Goal: Task Accomplishment & Management: Complete application form

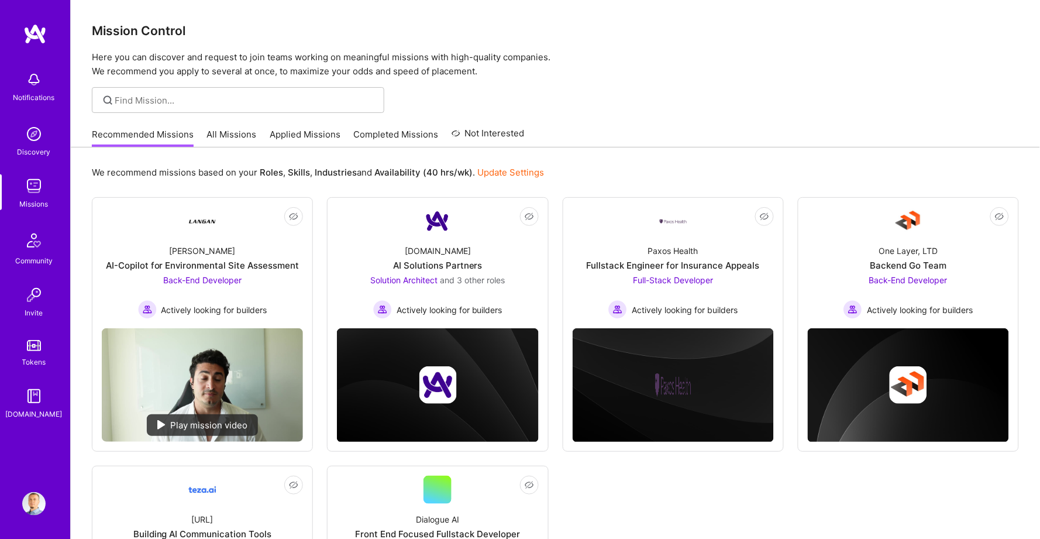
click at [302, 135] on link "Applied Missions" at bounding box center [305, 137] width 71 height 19
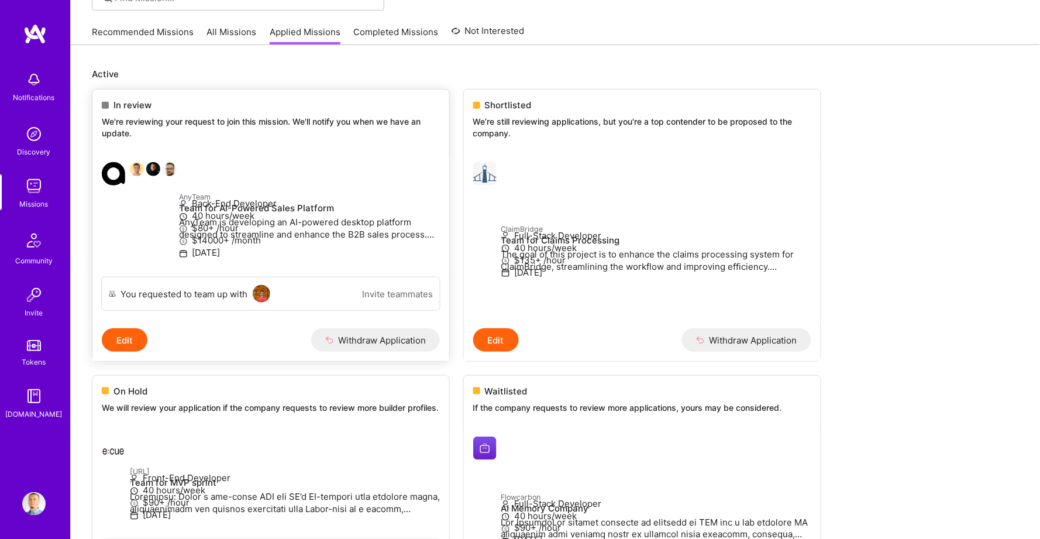
scroll to position [162, 0]
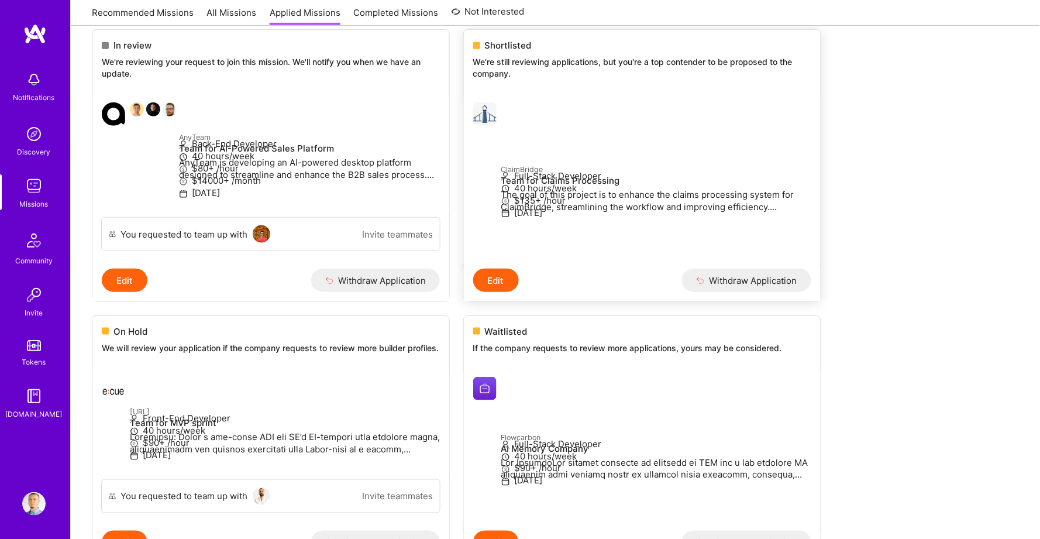
click at [631, 163] on p "ClaimBridge" at bounding box center [657, 169] width 310 height 13
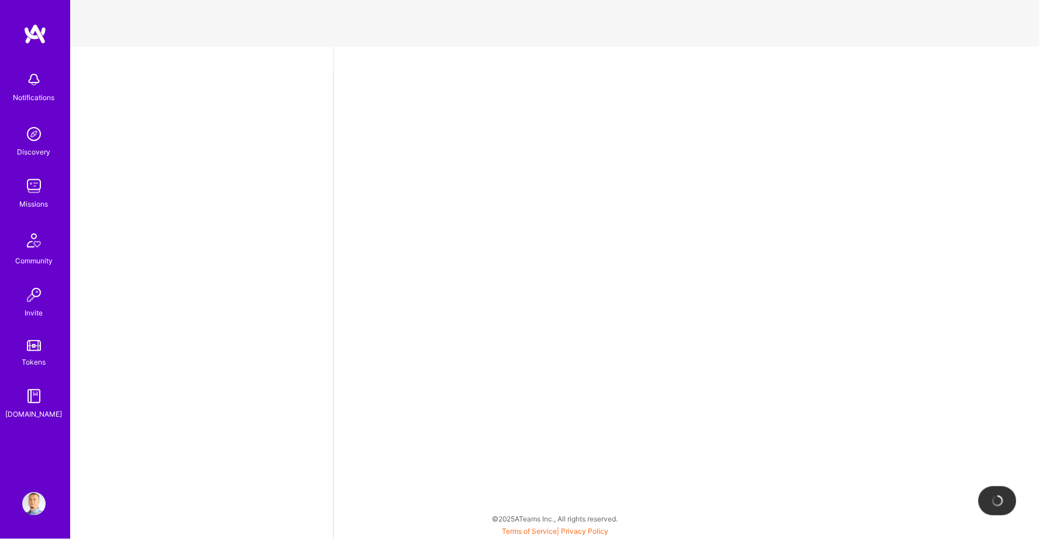
select select "BA"
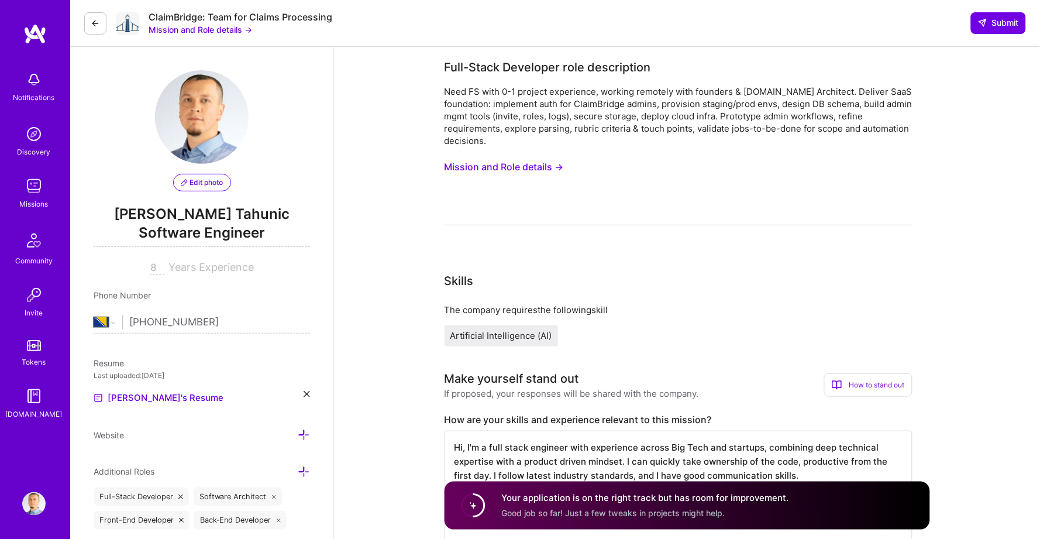
click at [95, 24] on icon at bounding box center [95, 23] width 9 height 9
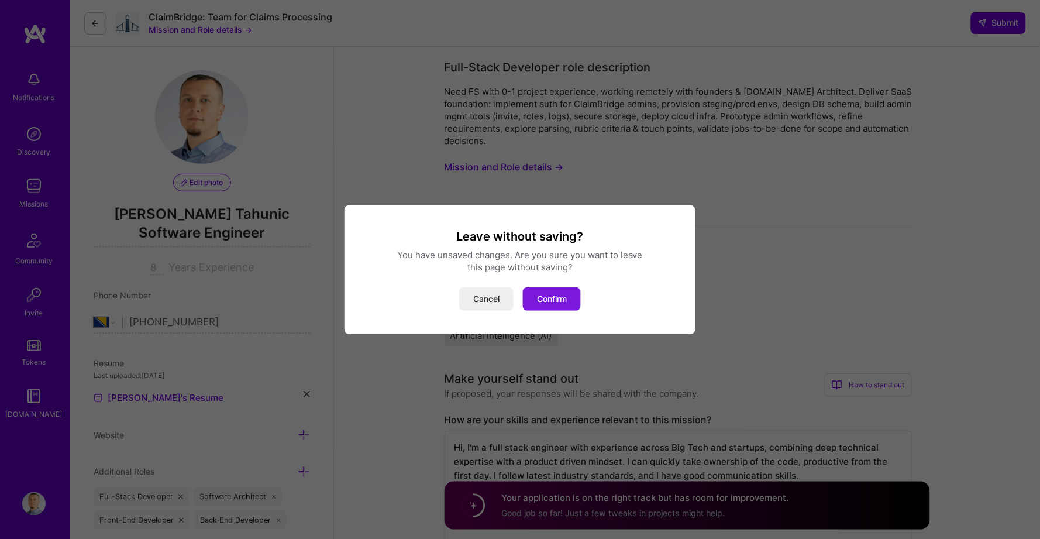
click at [568, 297] on button "Confirm" at bounding box center [552, 298] width 58 height 23
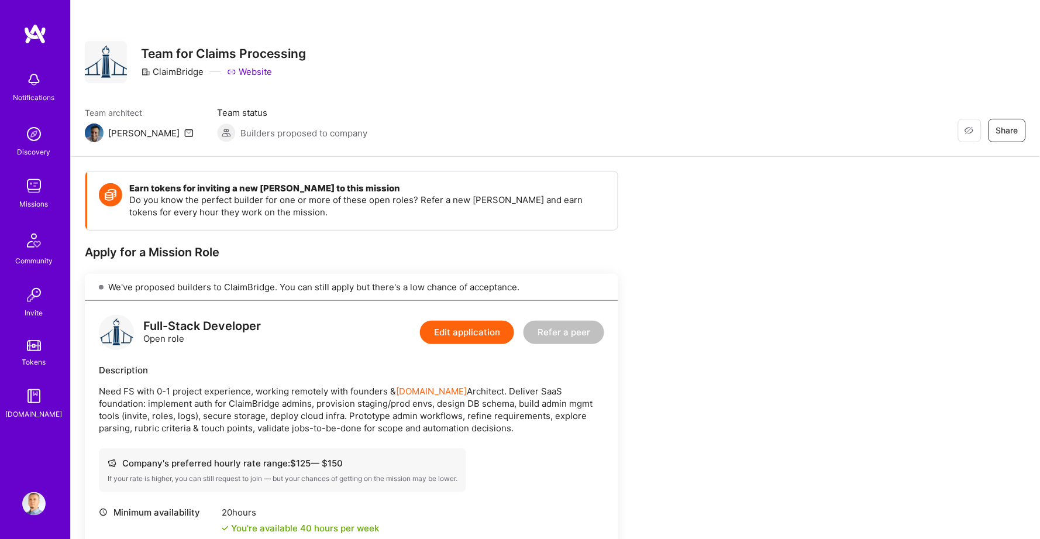
click at [33, 30] on img at bounding box center [34, 33] width 23 height 21
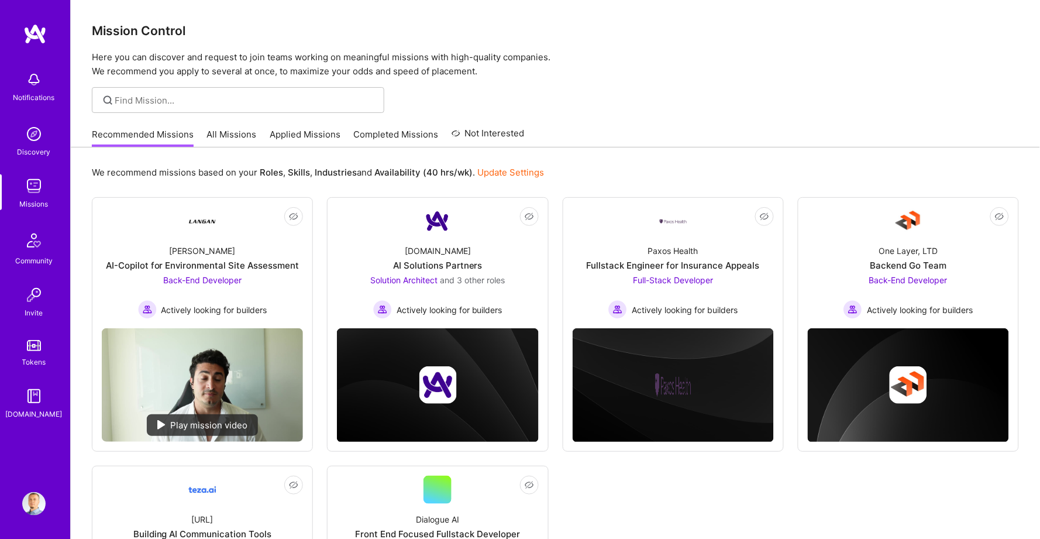
click at [311, 137] on link "Applied Missions" at bounding box center [305, 137] width 71 height 19
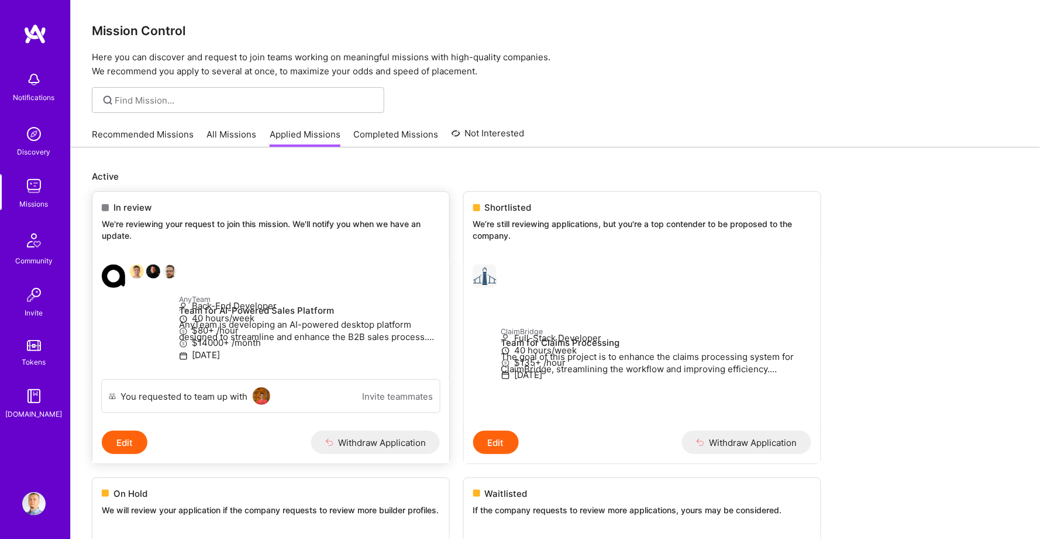
click at [225, 231] on p "We're reviewing your request to join this mission. We'll notify you when we hav…" at bounding box center [271, 229] width 338 height 23
click at [249, 255] on link "AnyTeam Team for AI-Powered Sales Platform AnyTeam is developing an AI-powered …" at bounding box center [270, 317] width 357 height 124
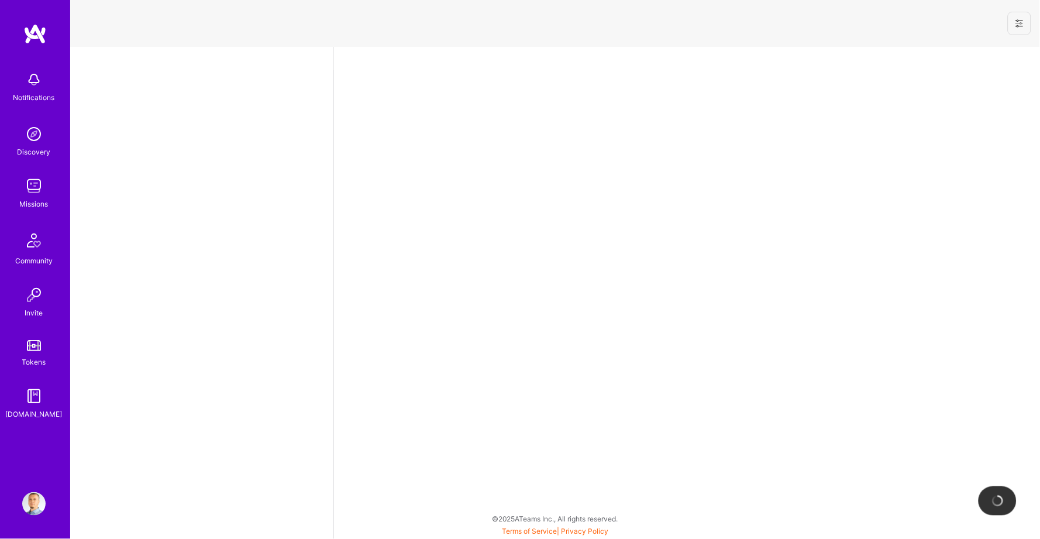
select select "BA"
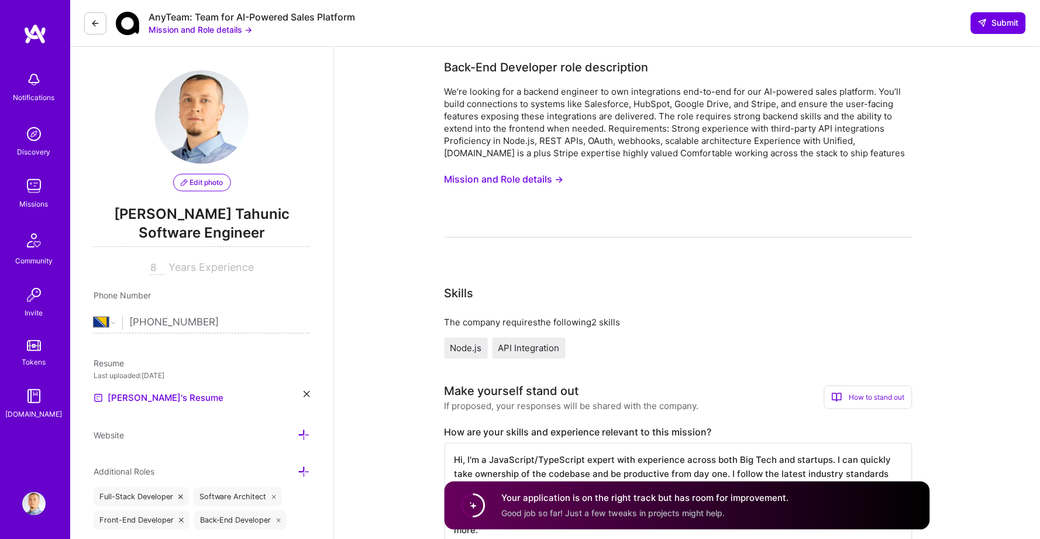
click at [92, 25] on icon at bounding box center [95, 23] width 9 height 9
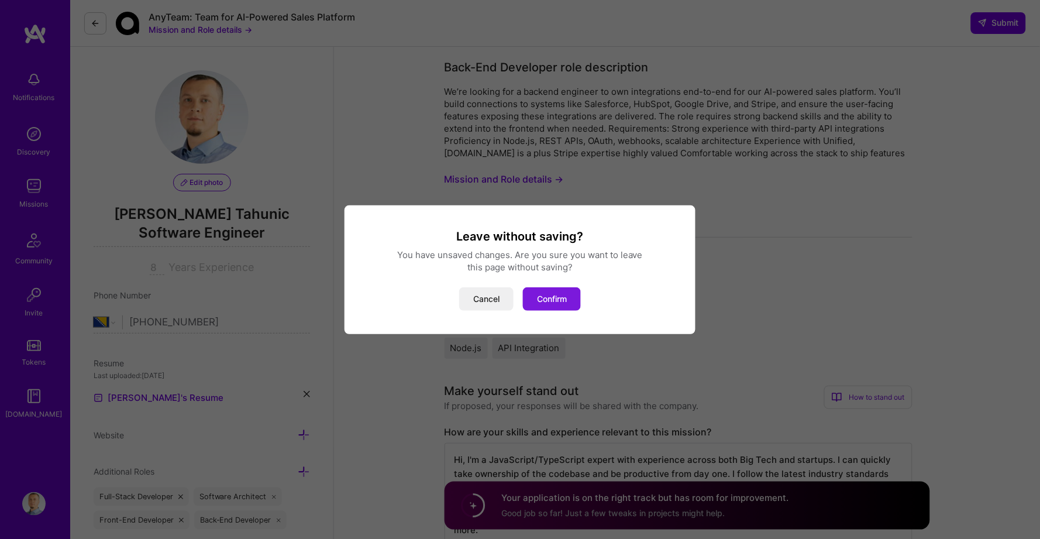
click at [551, 294] on button "Confirm" at bounding box center [552, 298] width 58 height 23
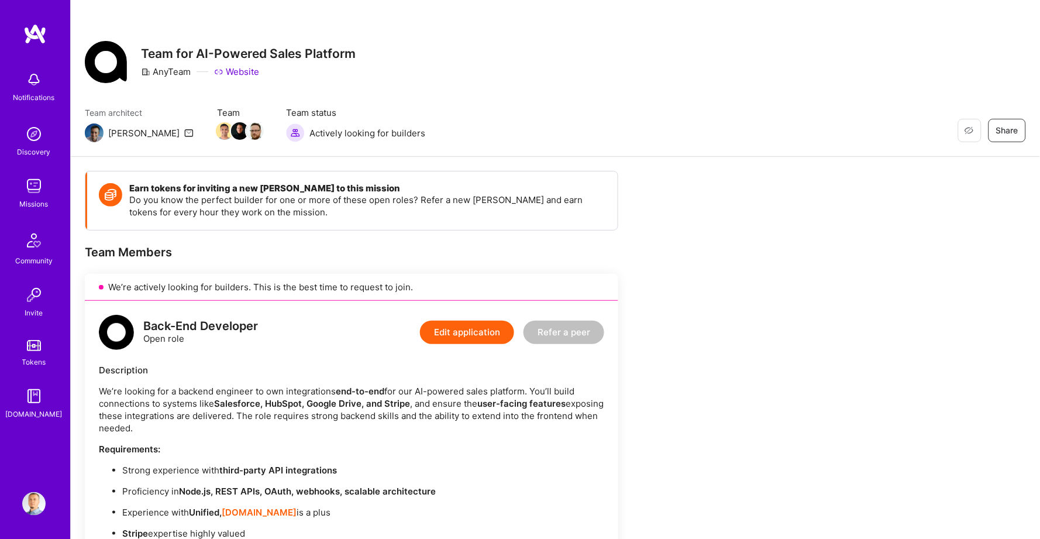
click at [158, 274] on div "We’re actively looking for builders. This is the best time to request to join." at bounding box center [352, 287] width 534 height 27
click at [151, 286] on div "We’re actively looking for builders. This is the best time to request to join." at bounding box center [352, 287] width 534 height 27
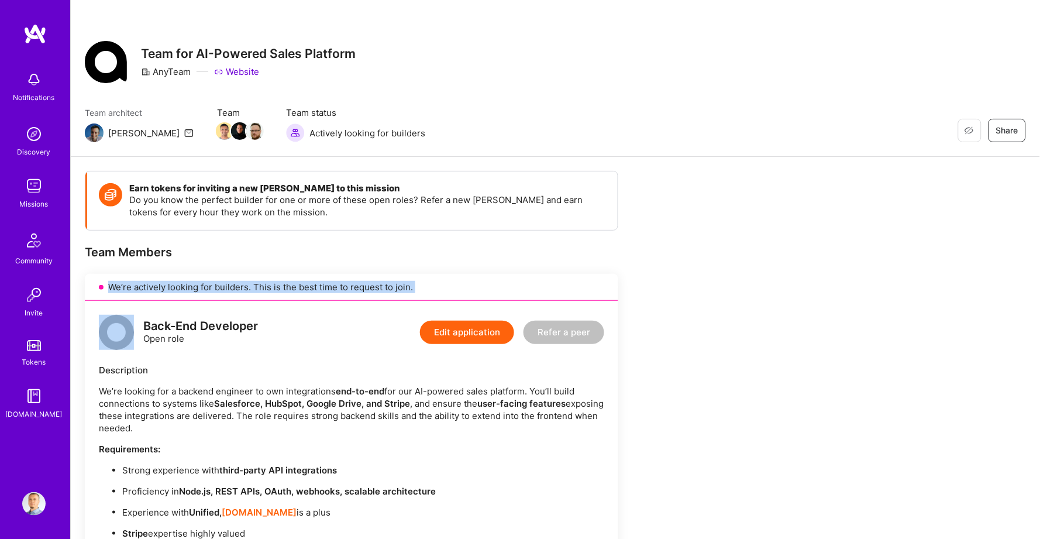
click at [151, 286] on div "We’re actively looking for builders. This is the best time to request to join." at bounding box center [352, 287] width 534 height 27
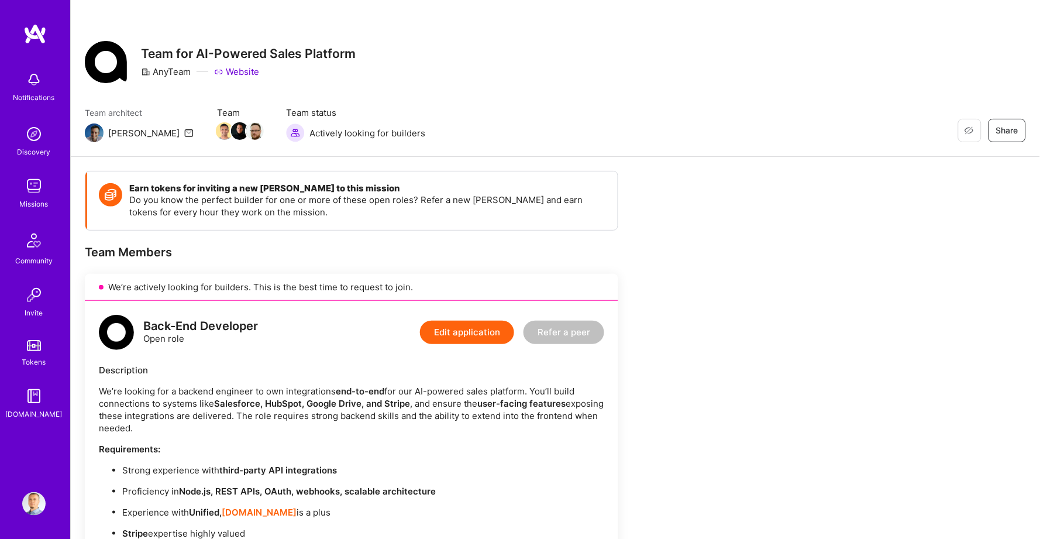
click at [310, 283] on div "We’re actively looking for builders. This is the best time to request to join." at bounding box center [352, 287] width 534 height 27
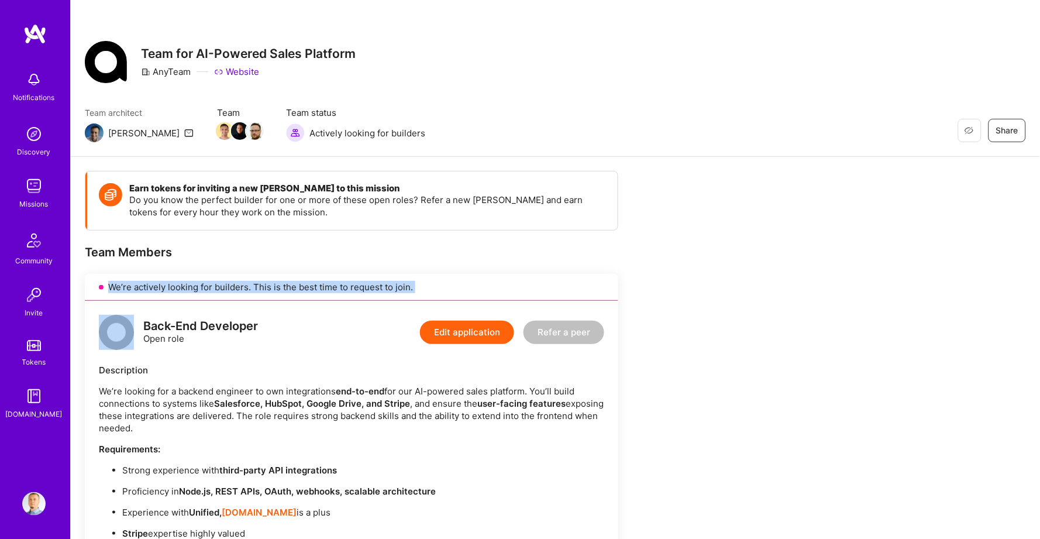
click at [310, 283] on div "We’re actively looking for builders. This is the best time to request to join." at bounding box center [352, 287] width 534 height 27
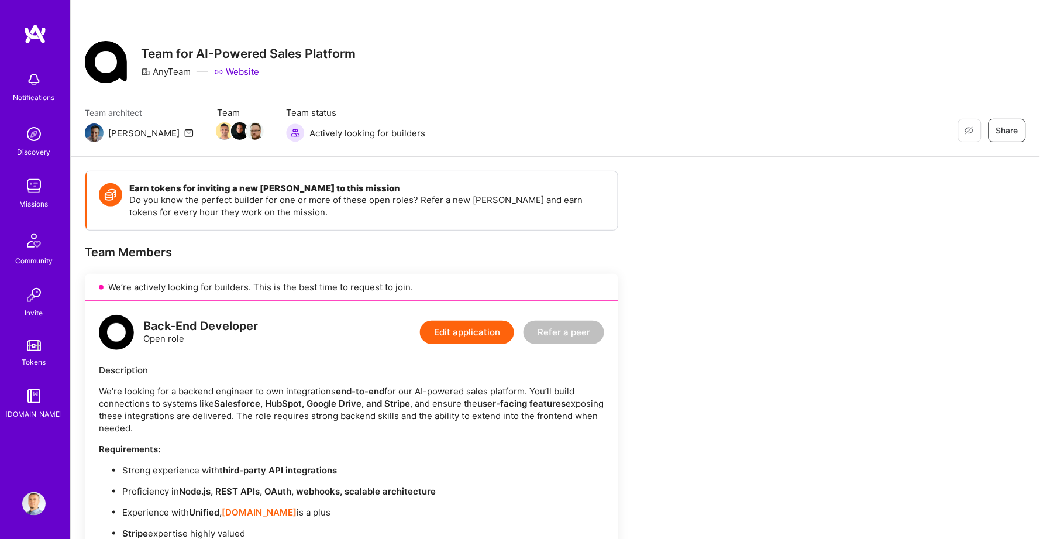
click at [379, 283] on div "We’re actively looking for builders. This is the best time to request to join." at bounding box center [352, 287] width 534 height 27
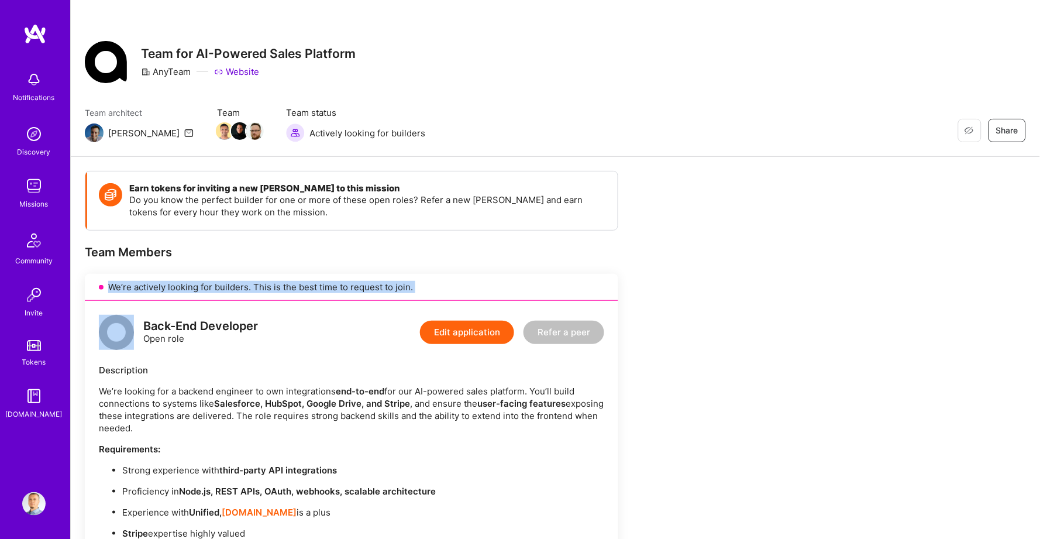
click at [379, 283] on div "We’re actively looking for builders. This is the best time to request to join." at bounding box center [352, 287] width 534 height 27
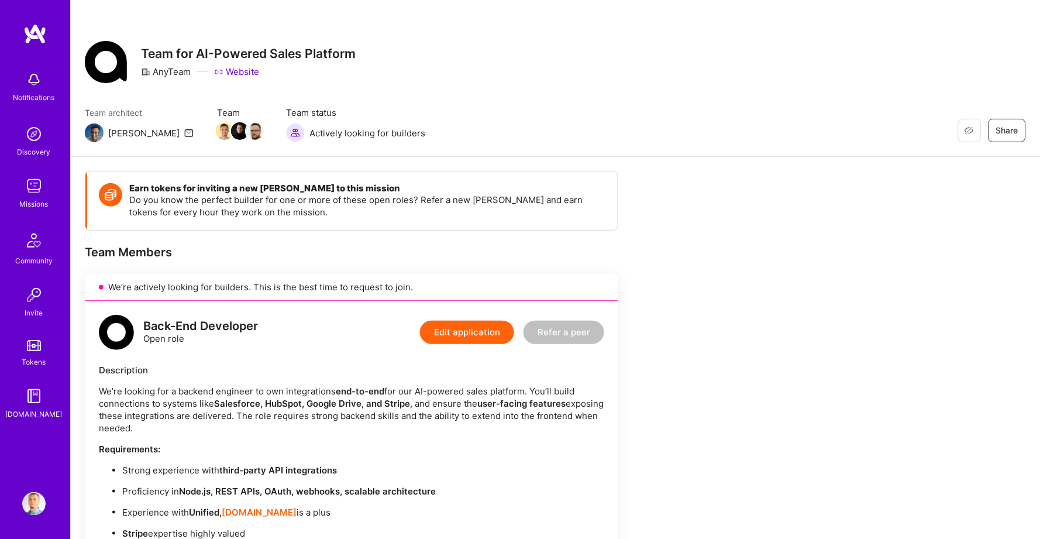
click at [401, 281] on div "We’re actively looking for builders. This is the best time to request to join." at bounding box center [352, 287] width 534 height 27
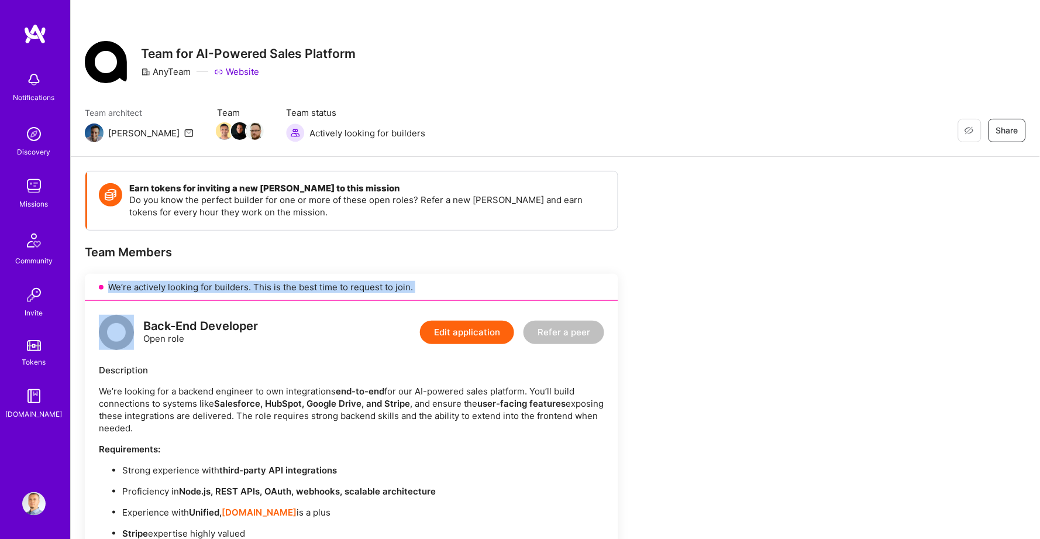
click at [401, 281] on div "We’re actively looking for builders. This is the best time to request to join." at bounding box center [352, 287] width 534 height 27
click at [318, 281] on div "We’re actively looking for builders. This is the best time to request to join." at bounding box center [352, 287] width 534 height 27
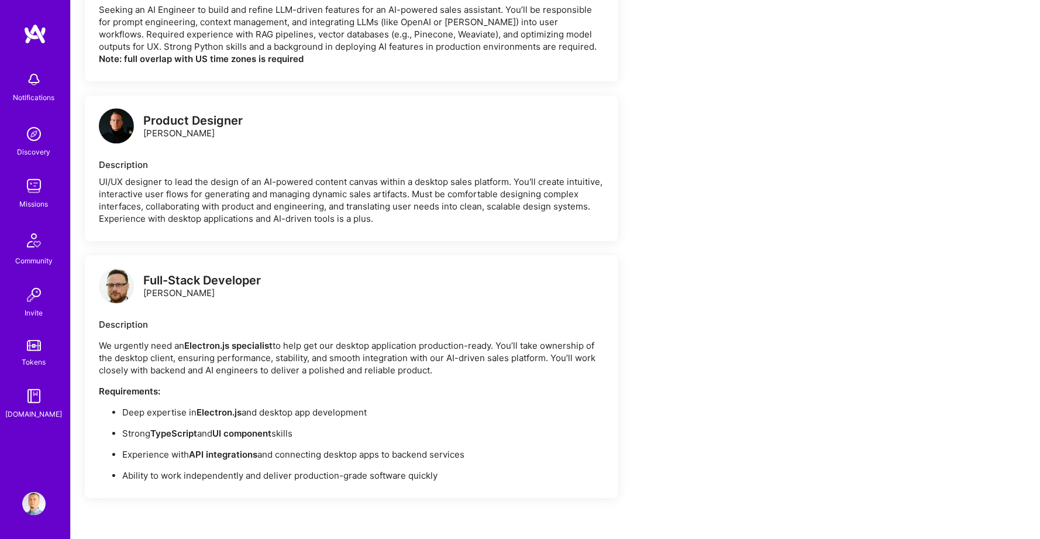
scroll to position [843, 0]
click at [119, 268] on img at bounding box center [116, 284] width 35 height 35
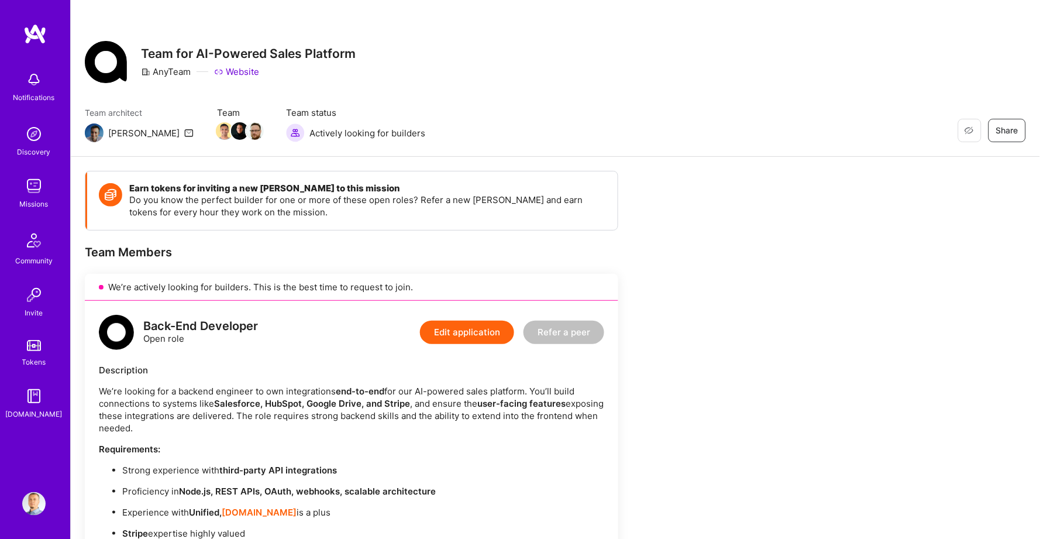
click at [29, 30] on img at bounding box center [34, 33] width 23 height 21
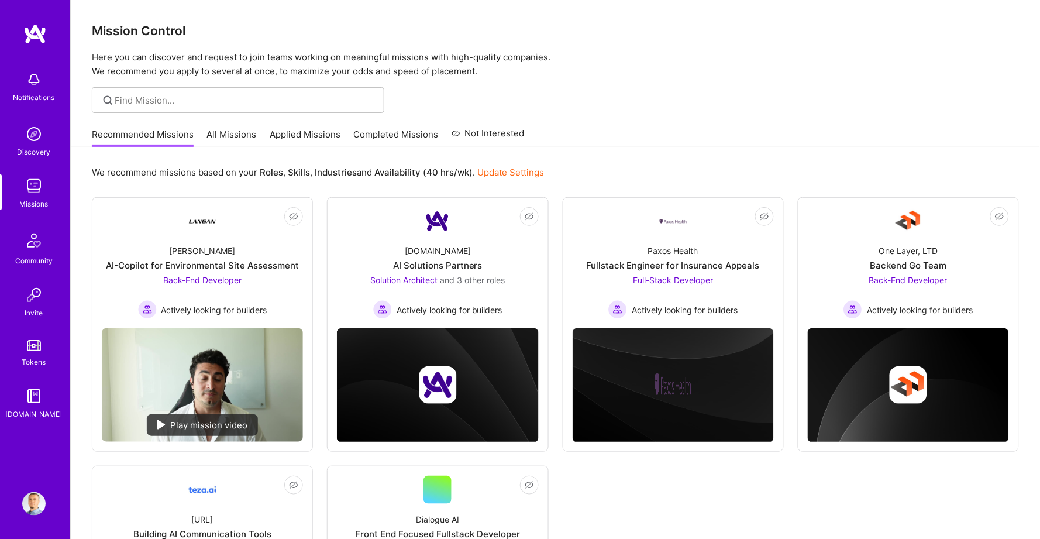
click at [313, 139] on link "Applied Missions" at bounding box center [305, 137] width 71 height 19
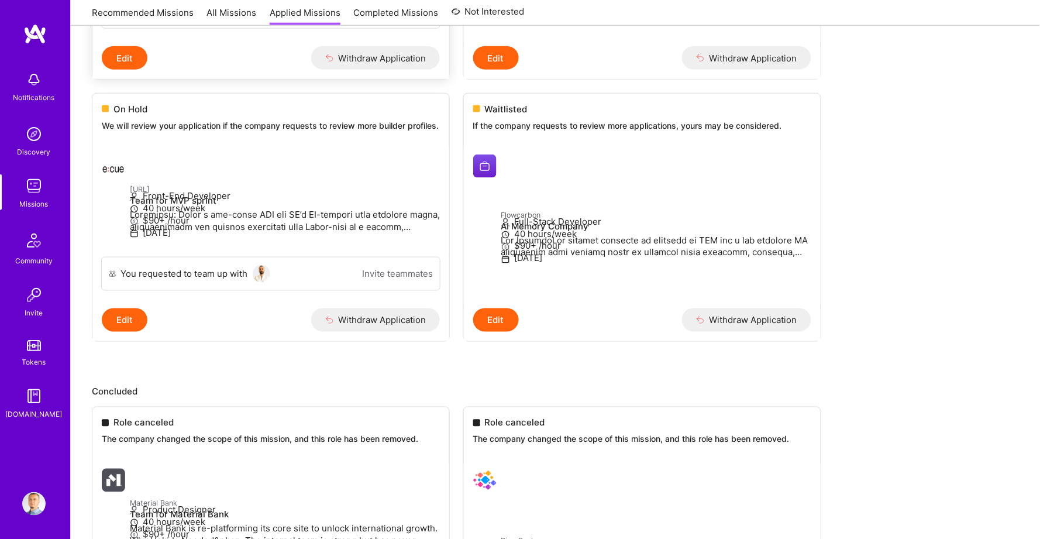
scroll to position [411, 0]
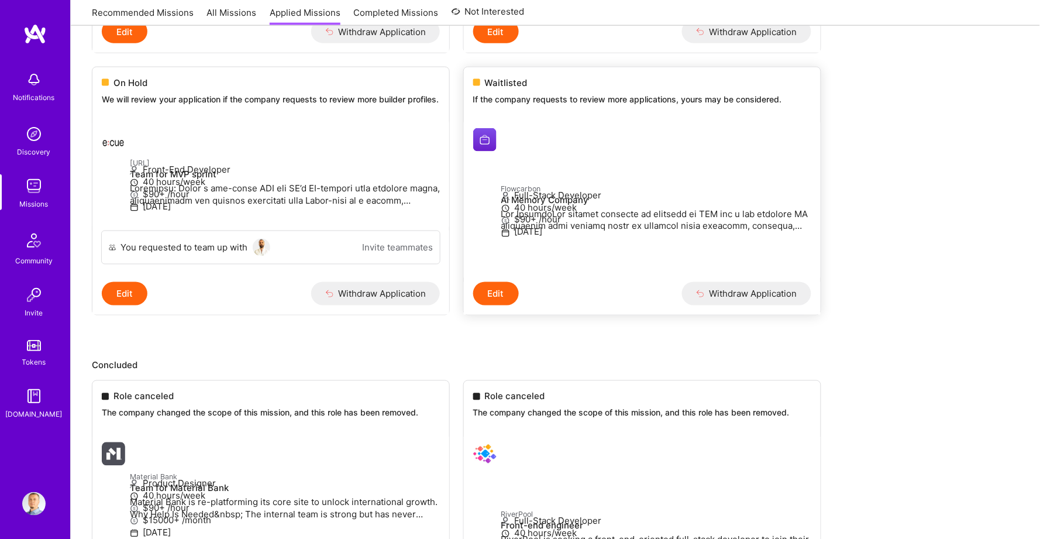
click at [604, 205] on h4 "AI Memory Company" at bounding box center [657, 200] width 310 height 11
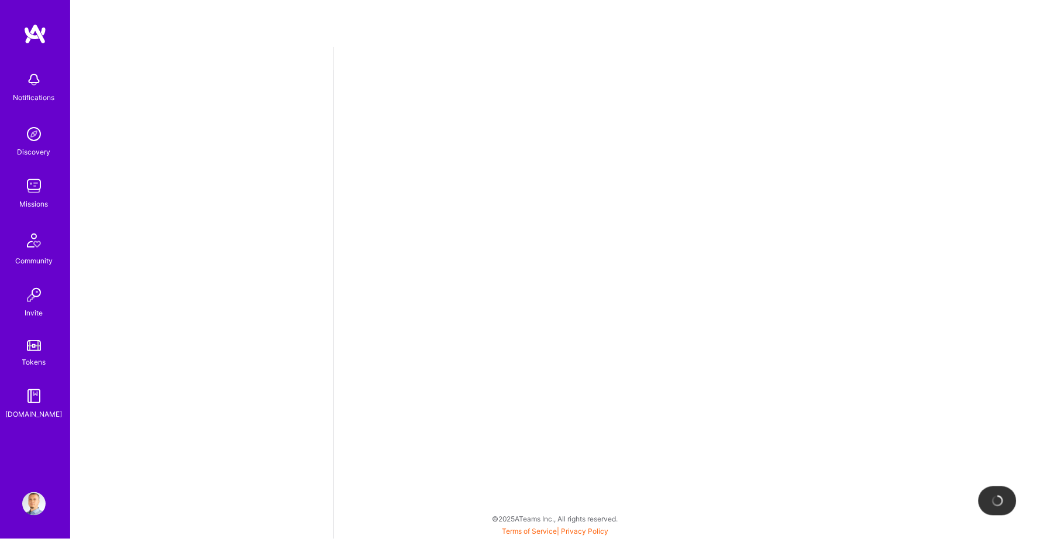
select select "BA"
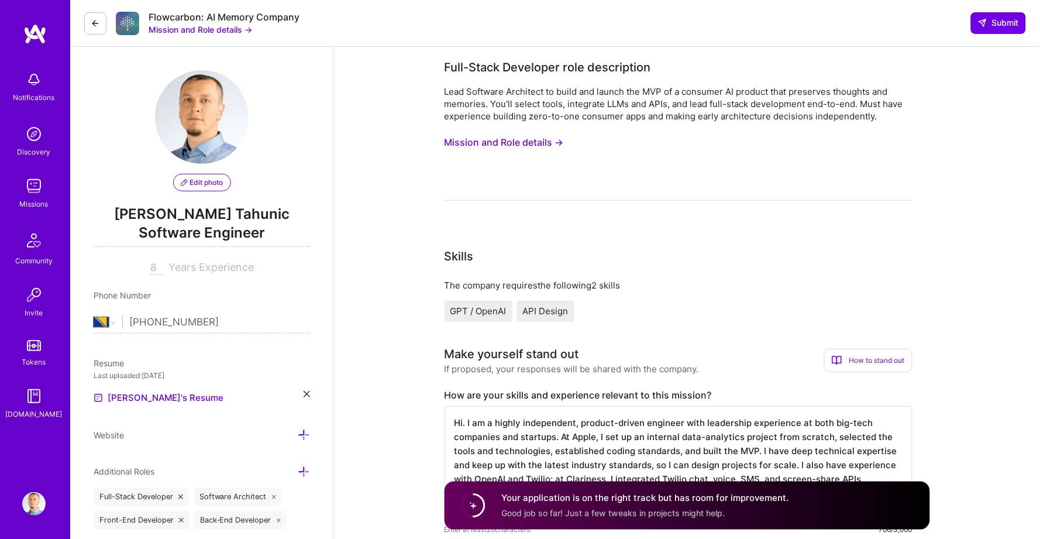
click at [86, 20] on button at bounding box center [95, 23] width 22 height 22
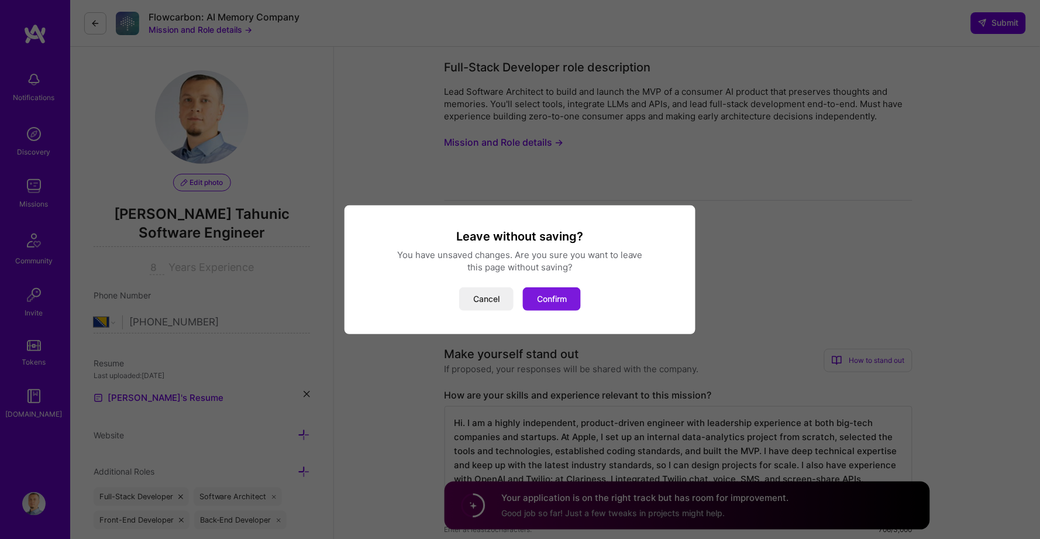
click at [562, 291] on button "Confirm" at bounding box center [552, 298] width 58 height 23
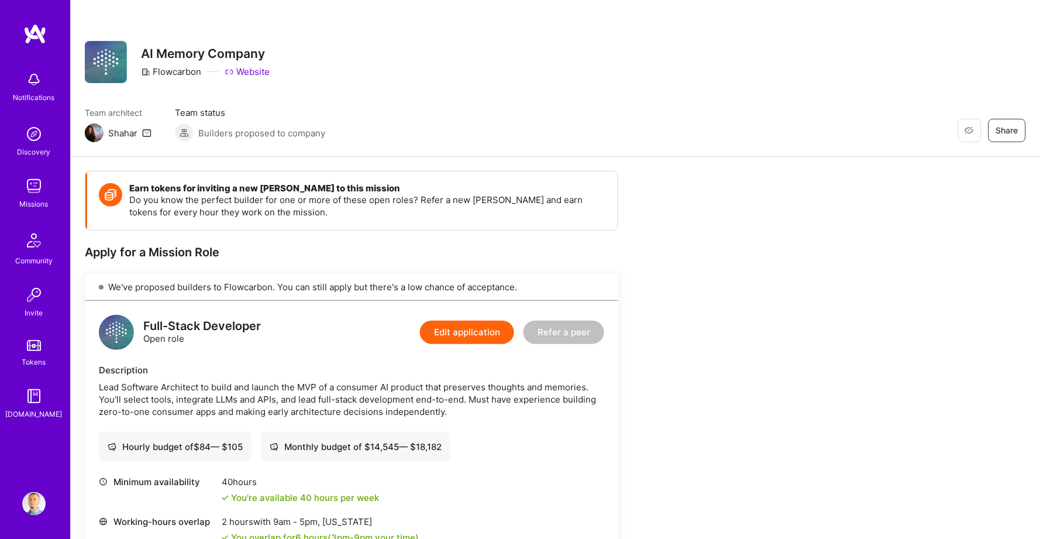
click at [29, 40] on img at bounding box center [34, 33] width 23 height 21
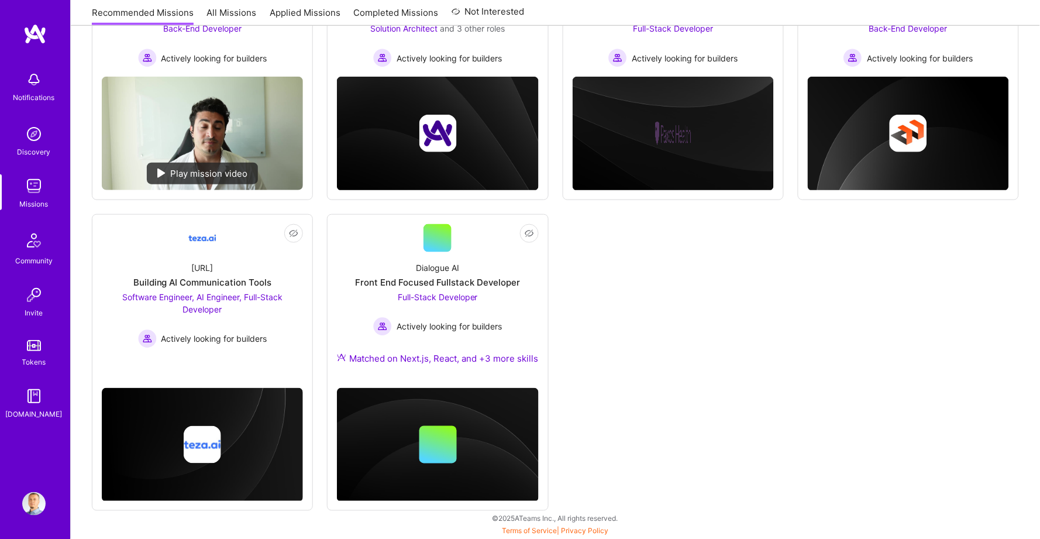
scroll to position [258, 0]
click at [469, 317] on div "Actively looking for builders" at bounding box center [437, 326] width 129 height 19
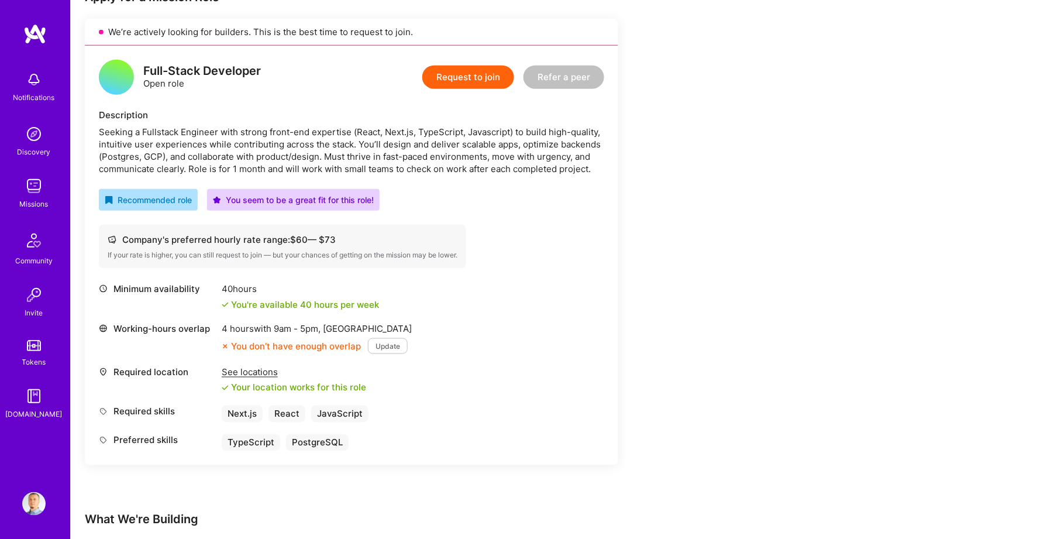
scroll to position [321, 0]
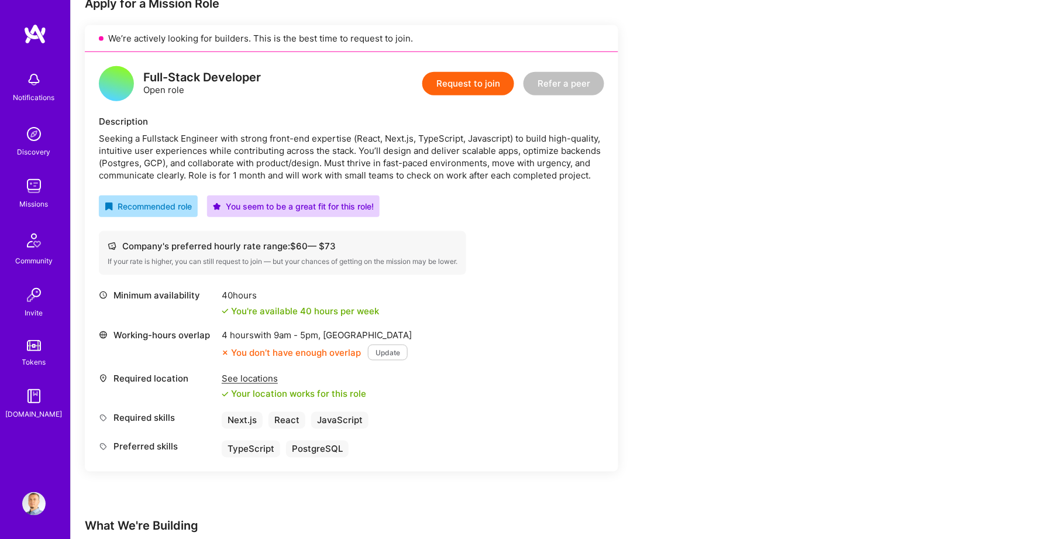
scroll to position [245, 0]
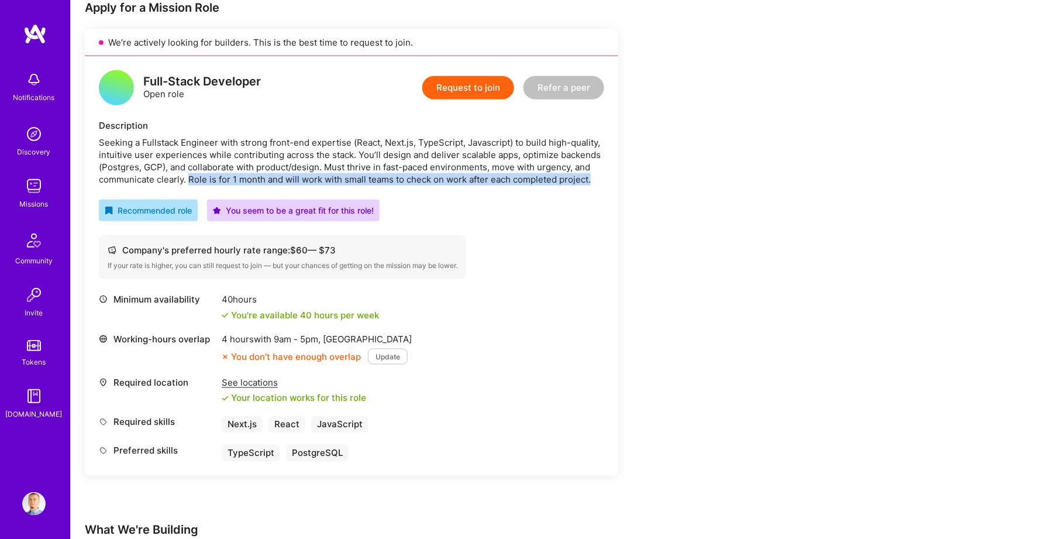
drag, startPoint x: 190, startPoint y: 175, endPoint x: 614, endPoint y: 173, distance: 423.7
click at [614, 173] on div "Full-Stack Developer Open role Request to join Refer a peer Description Seeking…" at bounding box center [352, 266] width 534 height 420
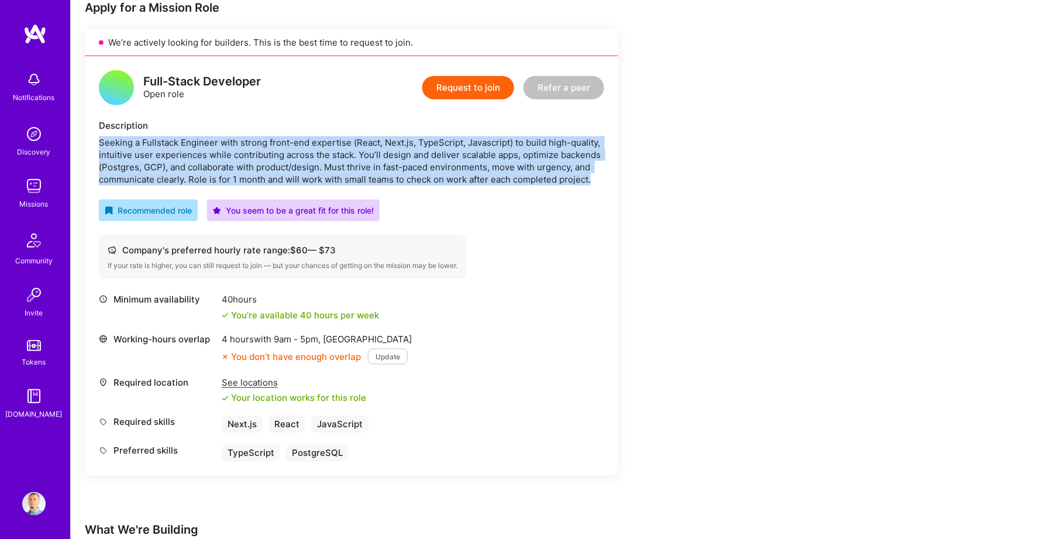
drag, startPoint x: 614, startPoint y: 173, endPoint x: 80, endPoint y: 142, distance: 535.2
click at [80, 142] on div "Earn tokens for inviting a new [PERSON_NAME] to this mission Do you know the pe…" at bounding box center [556, 477] width 970 height 1130
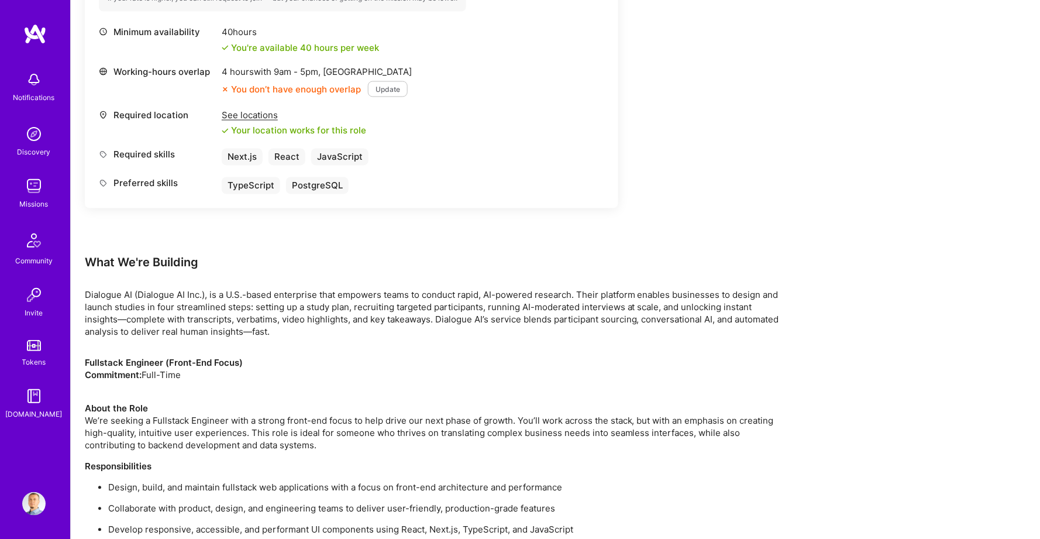
scroll to position [513, 0]
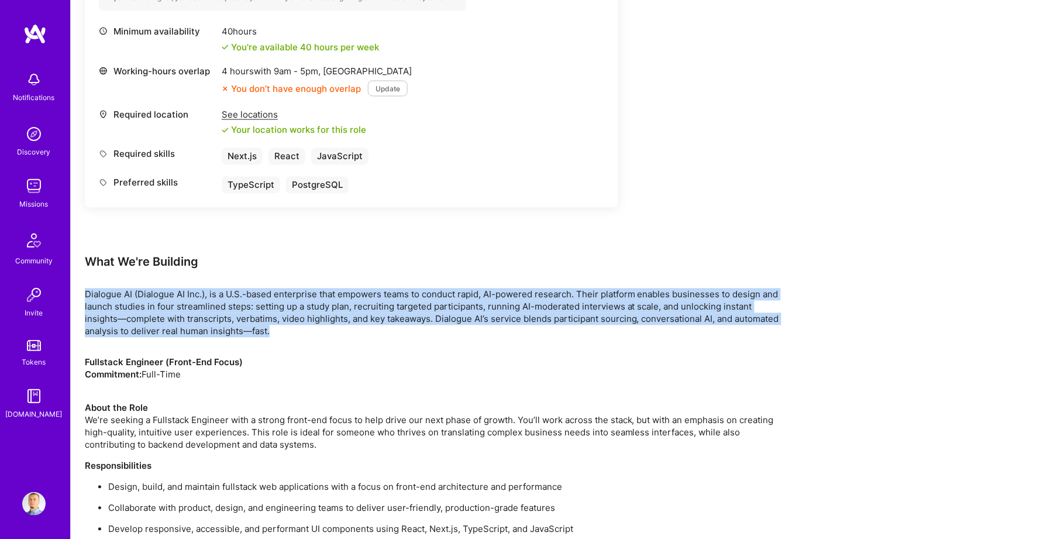
drag, startPoint x: 86, startPoint y: 279, endPoint x: 311, endPoint y: 317, distance: 228.0
click at [311, 317] on div "Earn tokens for inviting a new [PERSON_NAME] to this mission Do you know the pe…" at bounding box center [556, 209] width 970 height 1130
click at [311, 317] on p "Dialogue AI (Dialogue AI Inc.), is a U.S.-based enterprise that empowers teams …" at bounding box center [436, 313] width 702 height 49
drag, startPoint x: 315, startPoint y: 317, endPoint x: 80, endPoint y: 285, distance: 238.0
click at [80, 285] on div "Earn tokens for inviting a new [PERSON_NAME] to this mission Do you know the pe…" at bounding box center [556, 209] width 970 height 1130
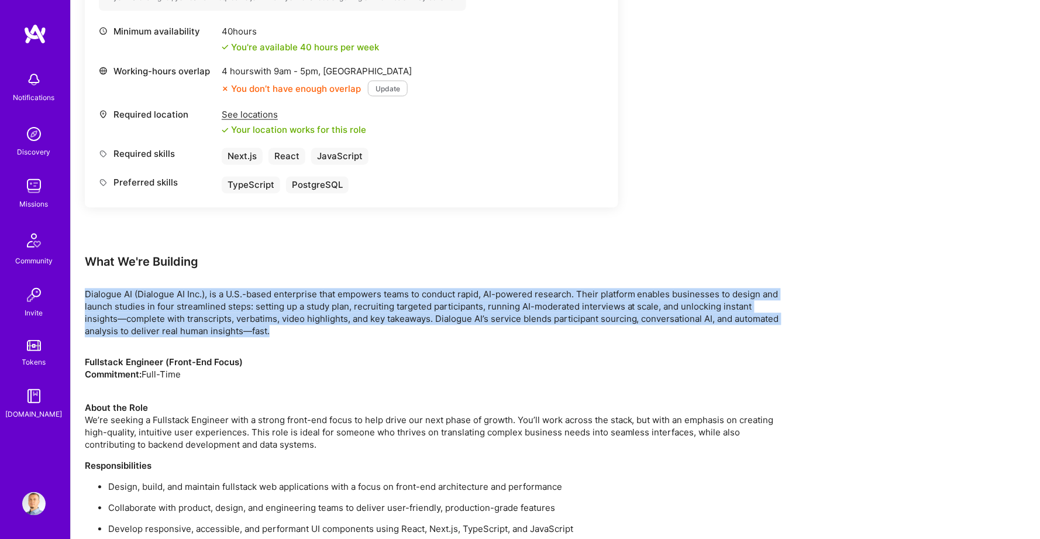
click at [80, 285] on div "Earn tokens for inviting a new [PERSON_NAME] to this mission Do you know the pe…" at bounding box center [556, 209] width 970 height 1130
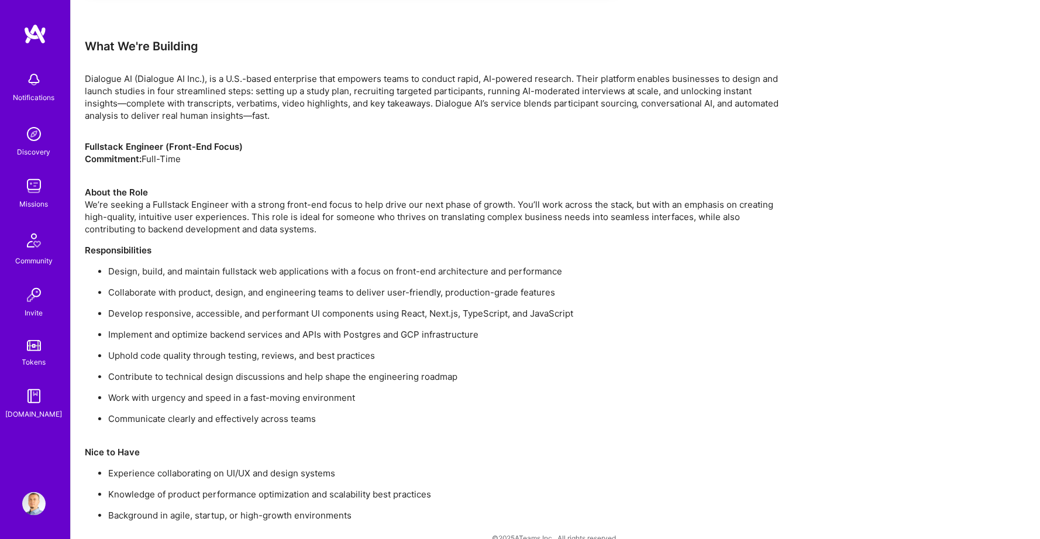
scroll to position [728, 0]
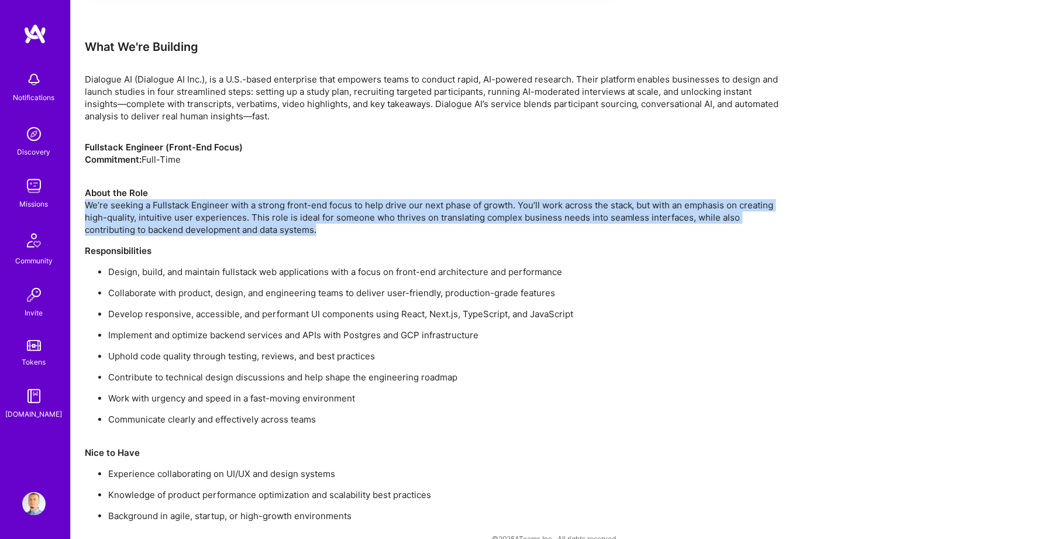
drag, startPoint x: 77, startPoint y: 191, endPoint x: 376, endPoint y: 213, distance: 299.8
click at [376, 213] on p "About the Role We’re seeking a Fullstack Engineer with a strong front-end focus…" at bounding box center [436, 204] width 702 height 61
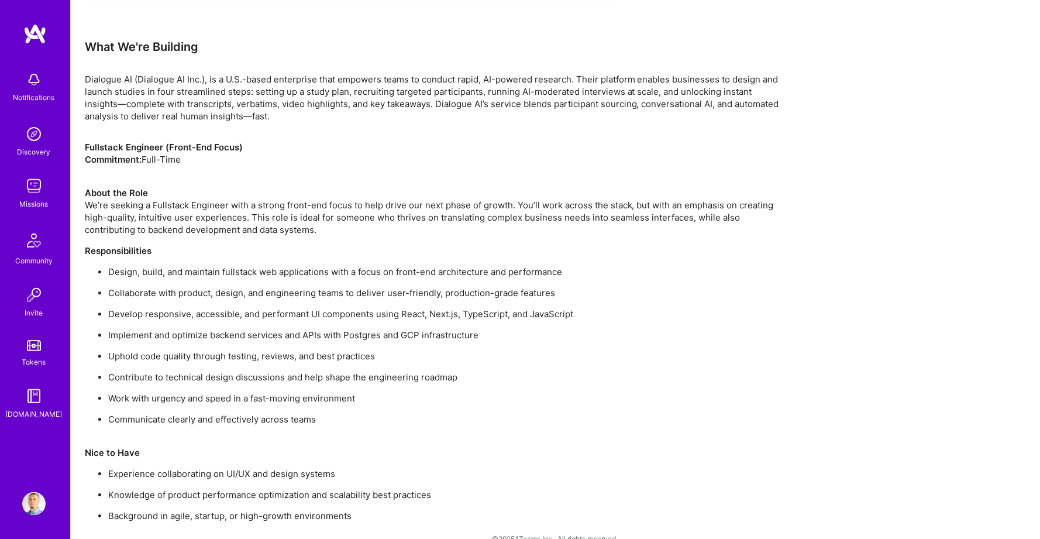
click at [143, 266] on p "Design, build, and maintain fullstack web applications with a focus on front-en…" at bounding box center [447, 272] width 679 height 12
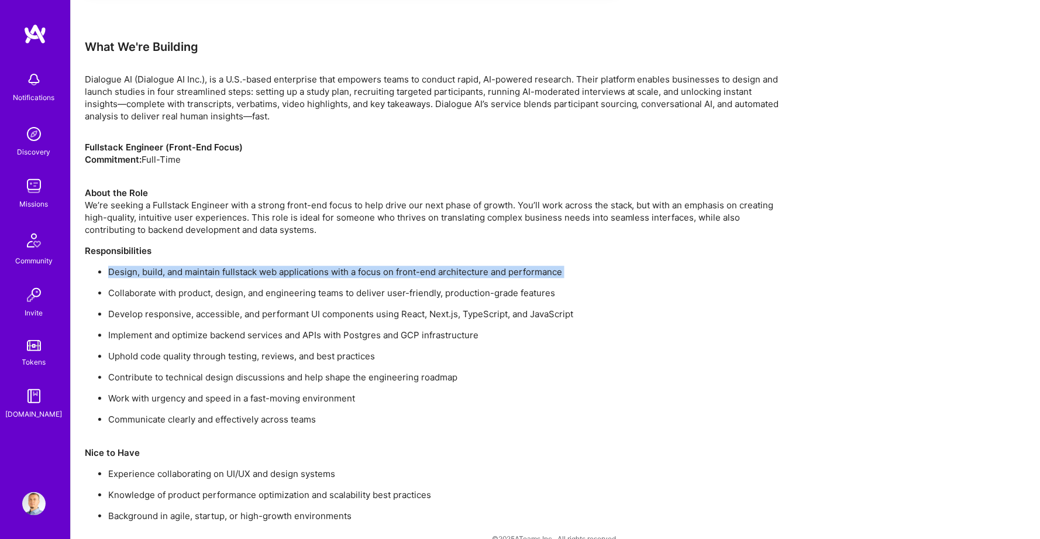
click at [143, 266] on p "Design, build, and maintain fullstack web applications with a focus on front-en…" at bounding box center [447, 272] width 679 height 12
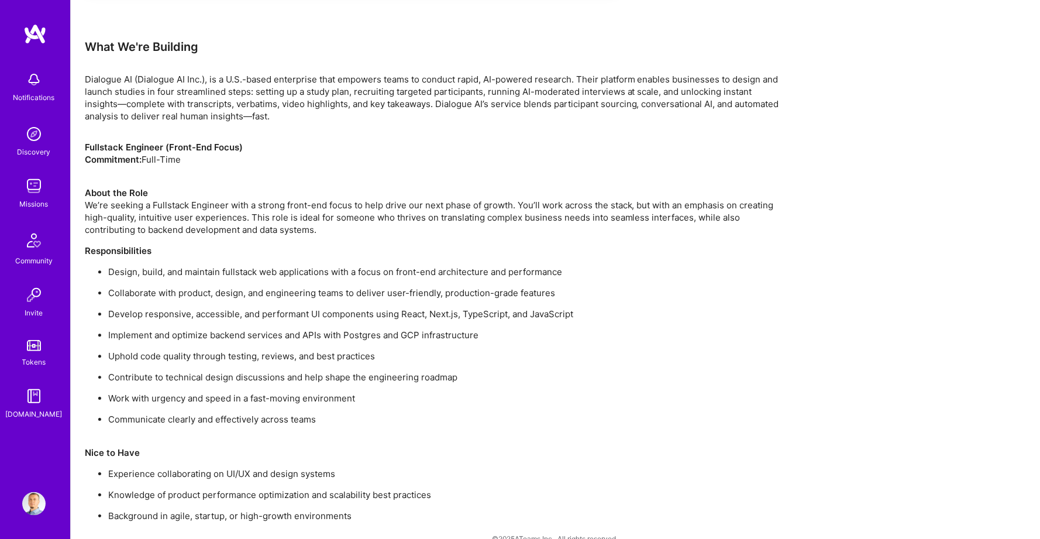
click at [141, 287] on p "Collaborate with product, design, and engineering teams to deliver user-friendl…" at bounding box center [447, 293] width 679 height 12
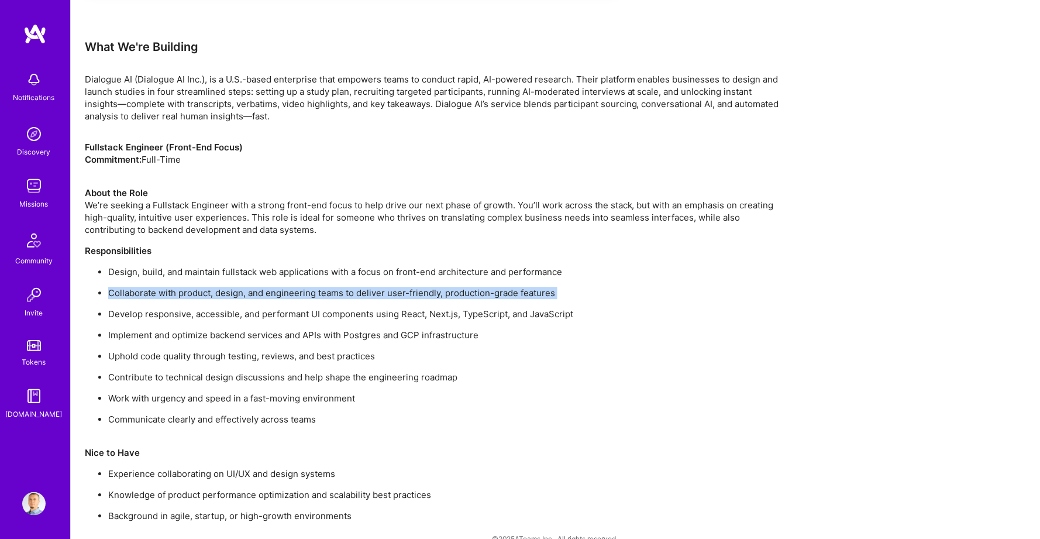
click at [141, 287] on p "Collaborate with product, design, and engineering teams to deliver user-friendl…" at bounding box center [447, 293] width 679 height 12
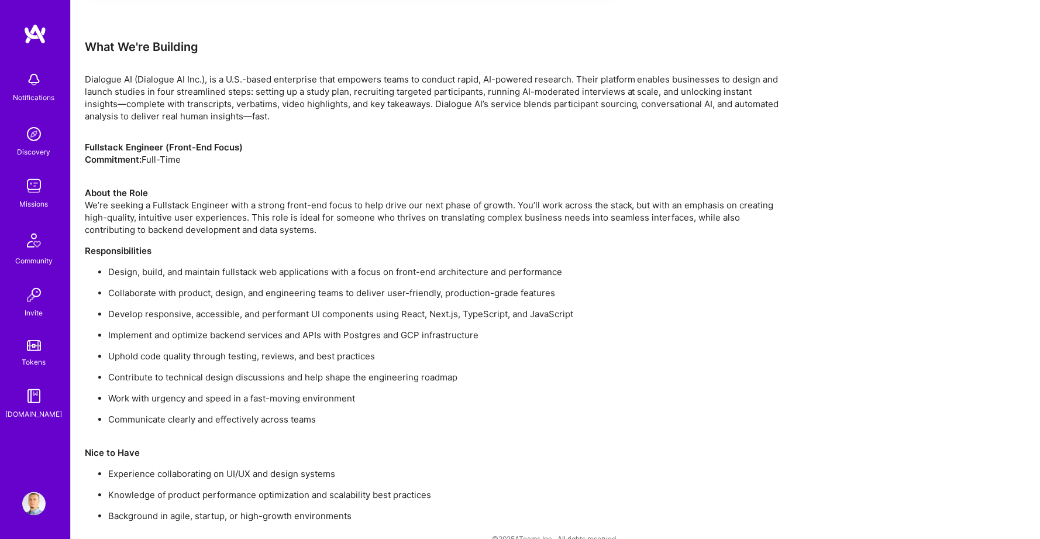
click at [142, 329] on p "Implement and optimize backend services and APIs with Postgres and GCP infrastr…" at bounding box center [447, 335] width 679 height 12
click at [142, 308] on p "Develop responsive, accessible, and performant UI components using React, Next.…" at bounding box center [447, 314] width 679 height 12
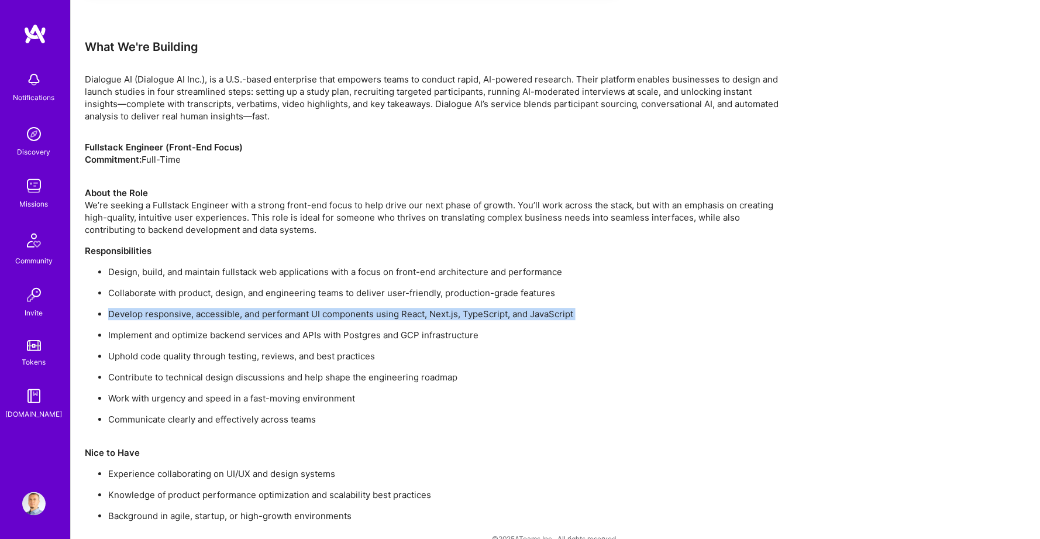
click at [142, 308] on p "Develop responsive, accessible, and performant UI components using React, Next.…" at bounding box center [447, 314] width 679 height 12
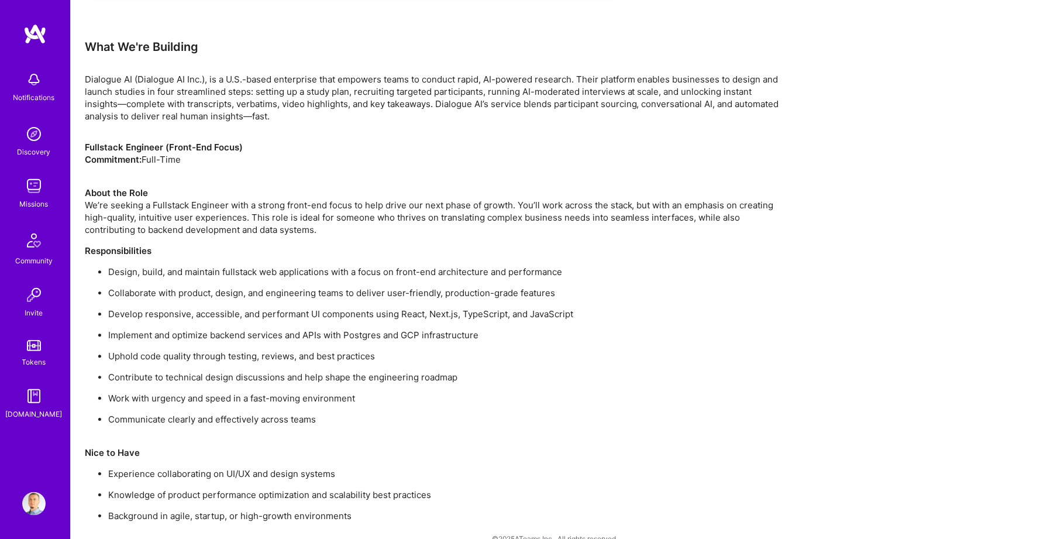
click at [142, 350] on p "Uphold code quality through testing, reviews, and best practices" at bounding box center [447, 356] width 679 height 12
click at [143, 371] on p "Contribute to technical design discussions and help shape the engineering roadm…" at bounding box center [447, 377] width 679 height 12
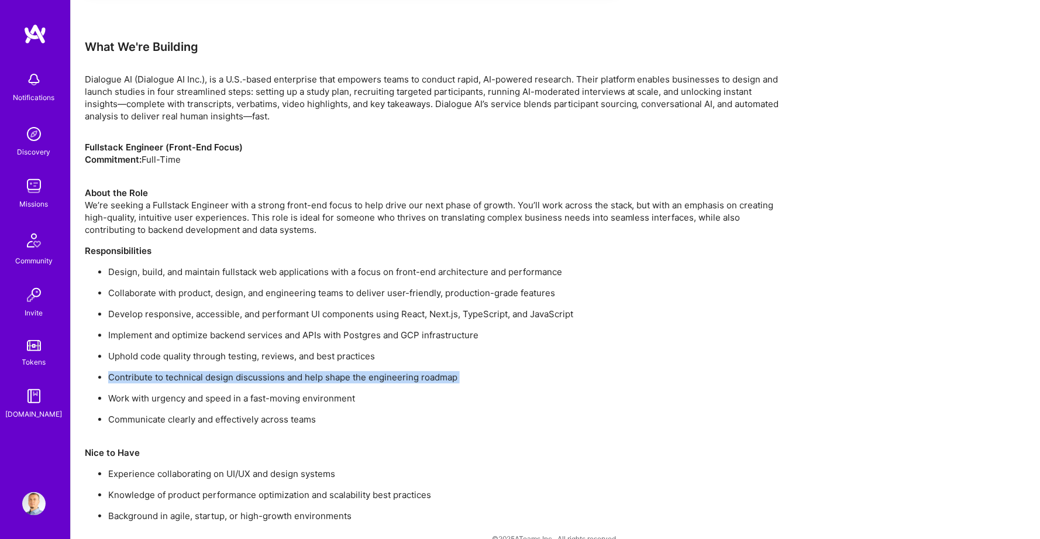
click at [143, 371] on p "Contribute to technical design discussions and help shape the engineering roadm…" at bounding box center [447, 377] width 679 height 12
click at [145, 389] on ul "Design, build, and maintain fullstack web applications with a focus on front-en…" at bounding box center [436, 346] width 702 height 160
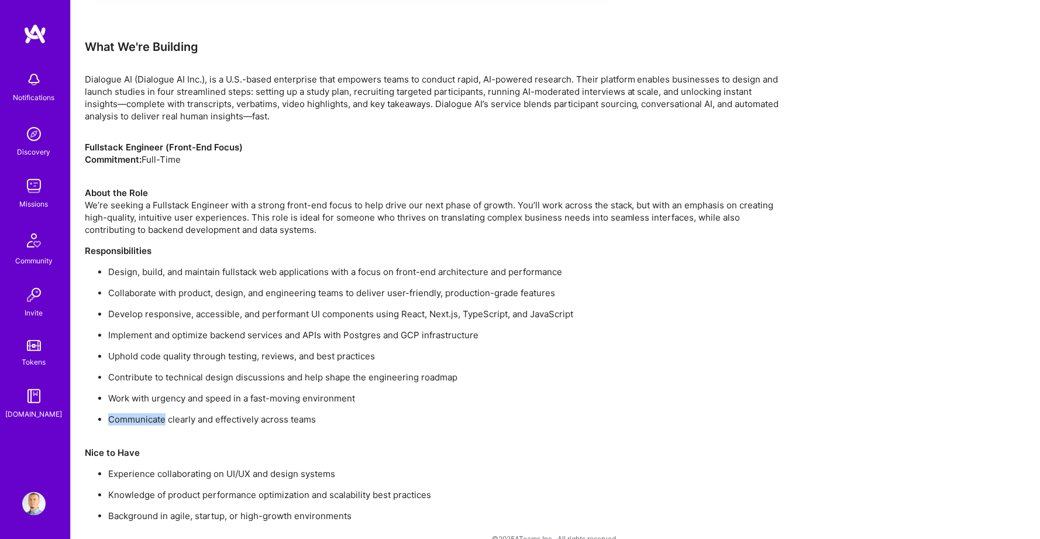
click at [145, 389] on ul "Design, build, and maintain fullstack web applications with a focus on front-en…" at bounding box center [436, 346] width 702 height 160
click at [145, 392] on p "Work with urgency and speed in a fast-moving environment" at bounding box center [447, 398] width 679 height 12
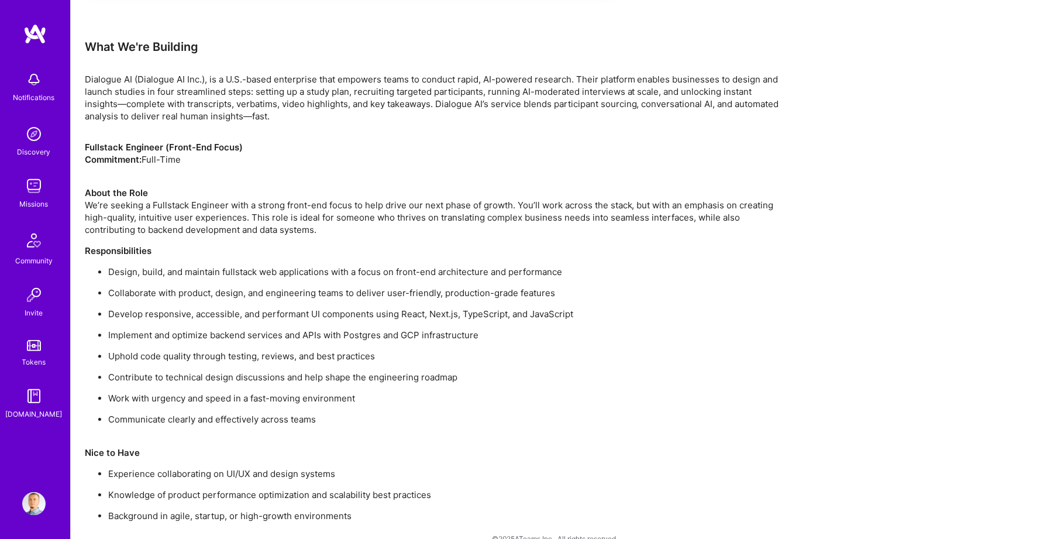
click at [174, 442] on div "Fullstack Engineer (Front-End Focus) Commitment: Full-Time About the Role We’re…" at bounding box center [436, 331] width 702 height 381
click at [172, 489] on p "Knowledge of product performance optimization and scalability best practices" at bounding box center [447, 495] width 679 height 12
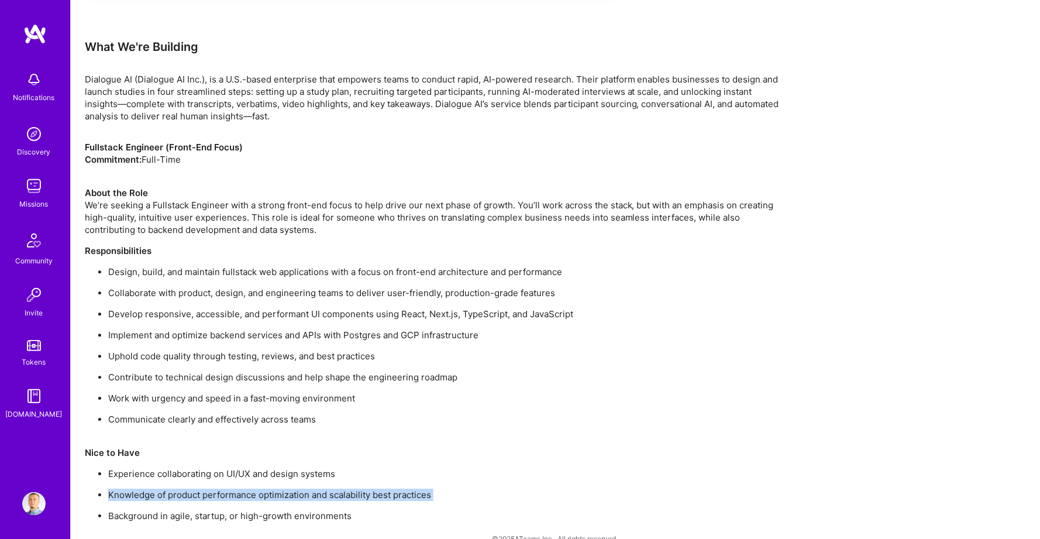
click at [172, 489] on p "Knowledge of product performance optimization and scalability best practices" at bounding box center [447, 495] width 679 height 12
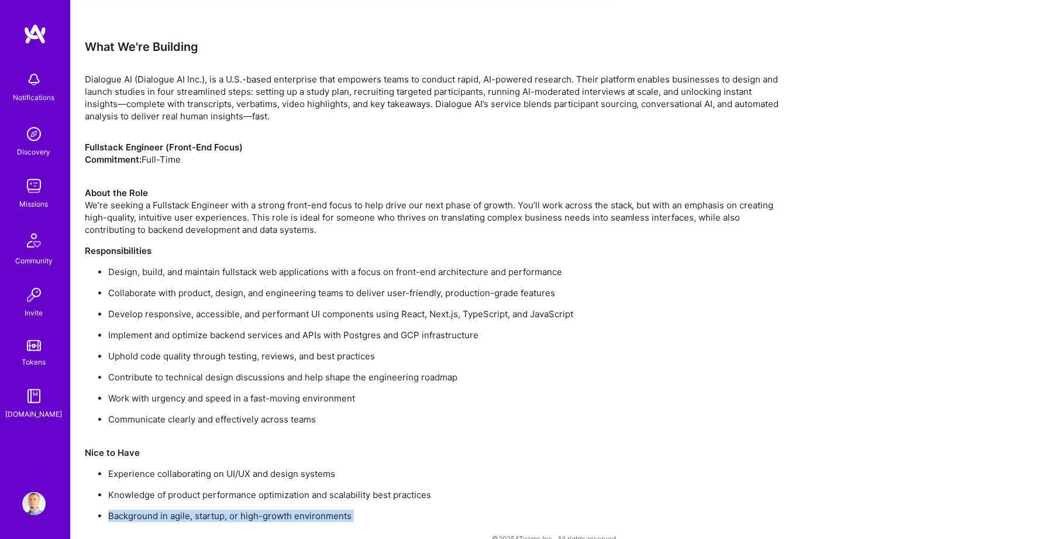
click at [184, 510] on p "Background in agile, startup, or high-growth environments" at bounding box center [447, 516] width 679 height 12
click at [190, 434] on p "Nice to Have" at bounding box center [436, 446] width 702 height 25
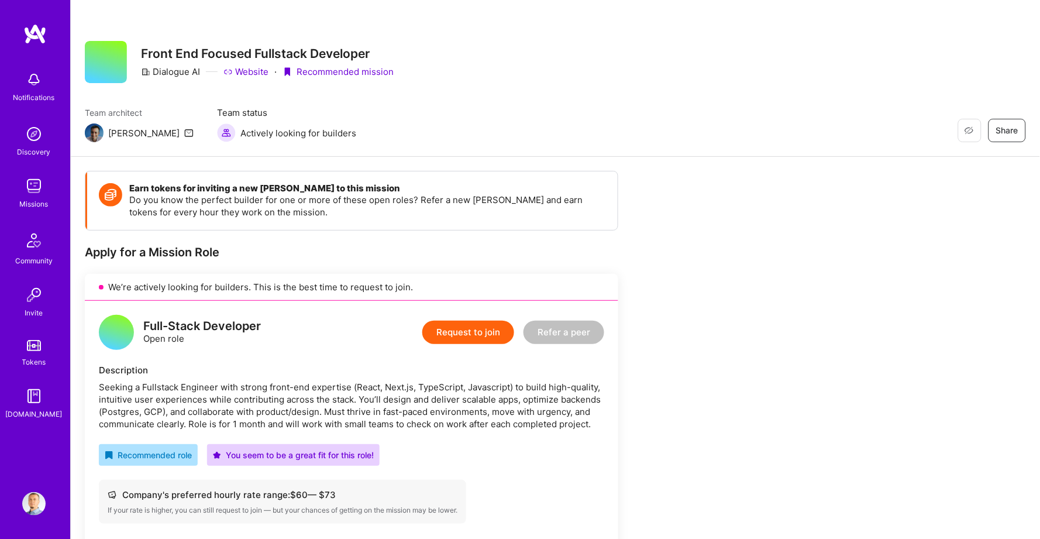
scroll to position [0, 0]
click at [218, 279] on div "We’re actively looking for builders. This is the best time to request to join." at bounding box center [352, 287] width 534 height 27
click at [243, 279] on div "We’re actively looking for builders. This is the best time to request to join." at bounding box center [352, 287] width 534 height 27
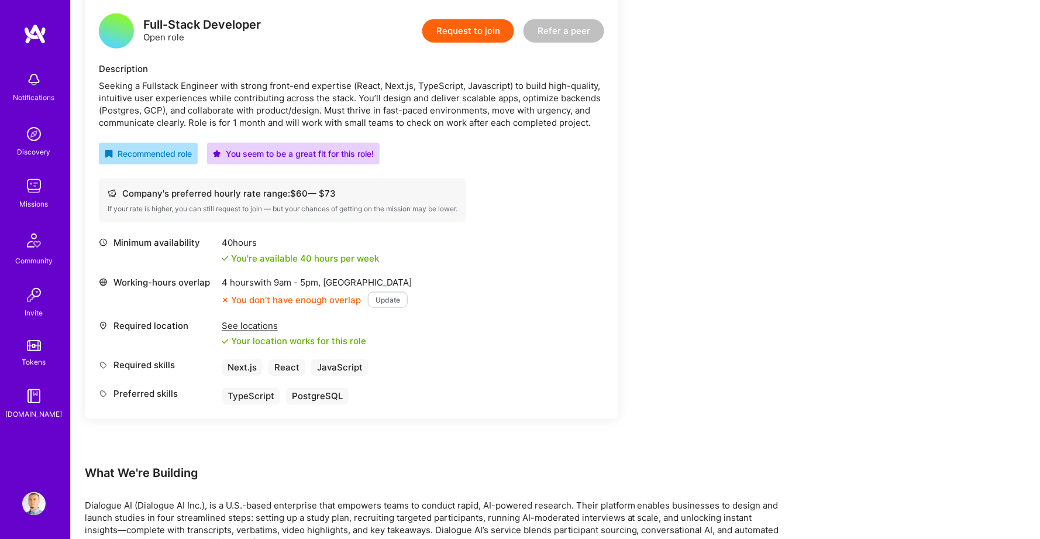
scroll to position [314, 0]
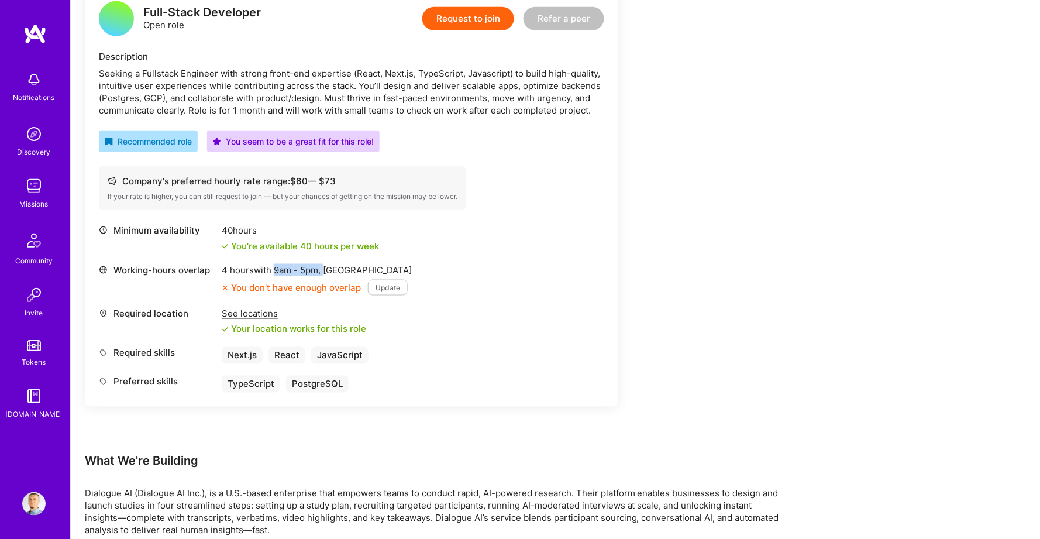
drag, startPoint x: 276, startPoint y: 260, endPoint x: 325, endPoint y: 262, distance: 48.6
click at [326, 264] on div "4 hours with 9am - 5pm , [GEOGRAPHIC_DATA]" at bounding box center [317, 270] width 190 height 12
click at [323, 265] on span "9am - 5pm ," at bounding box center [297, 270] width 51 height 11
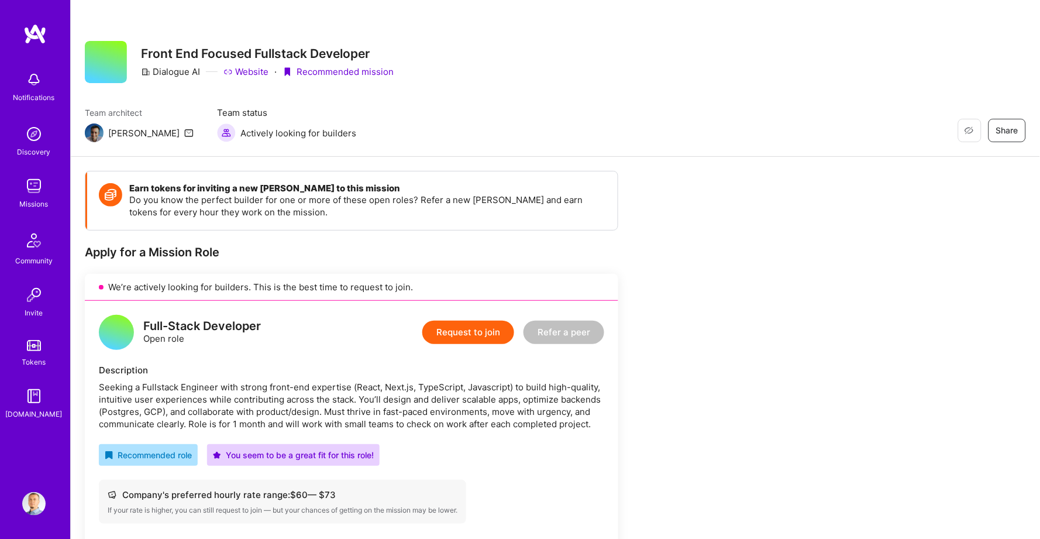
scroll to position [0, 0]
click at [37, 36] on img at bounding box center [34, 33] width 23 height 21
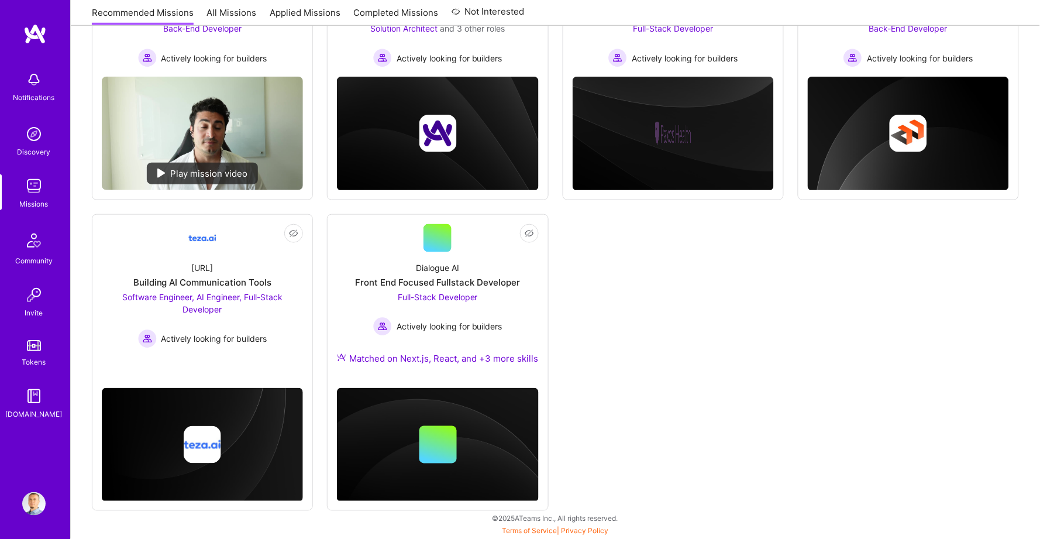
scroll to position [258, 0]
click at [252, 346] on link "Not Interested [URL] Building AI Communication Tools Software Engineer, AI Engi…" at bounding box center [202, 291] width 201 height 134
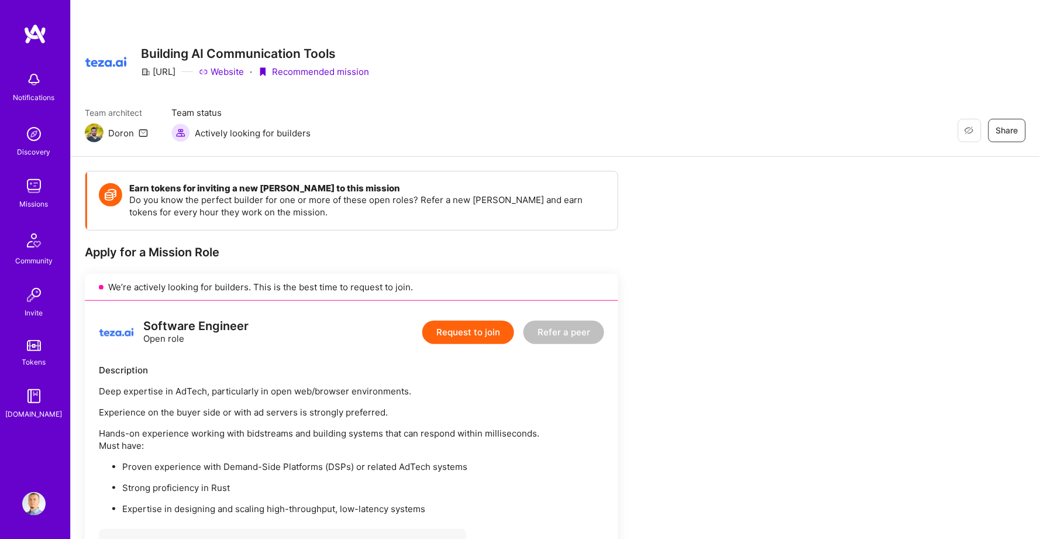
click at [33, 28] on img at bounding box center [34, 33] width 23 height 21
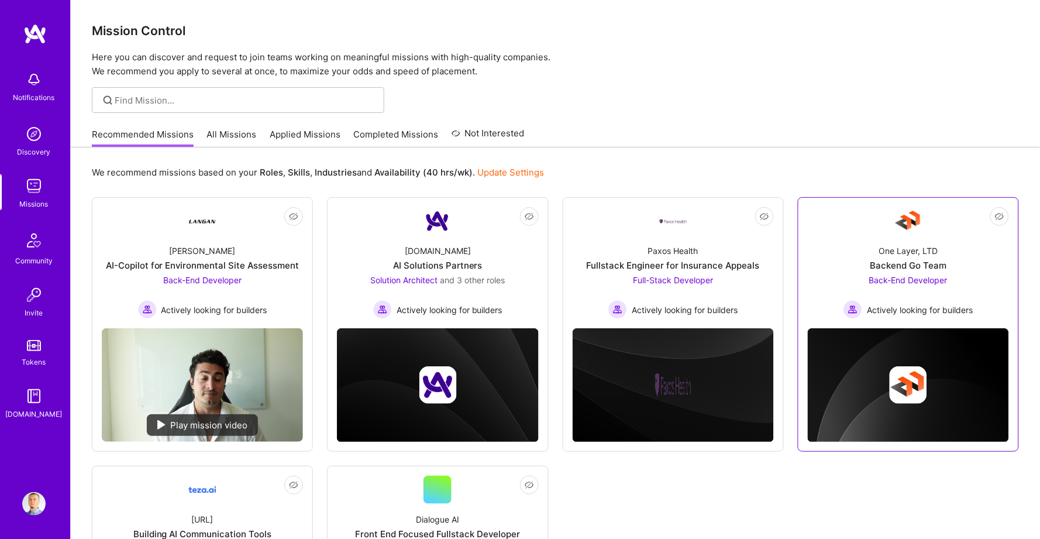
click at [837, 298] on div "One Layer, LTD Backend Go Team Back-End Developer Actively looking for builders" at bounding box center [908, 277] width 201 height 84
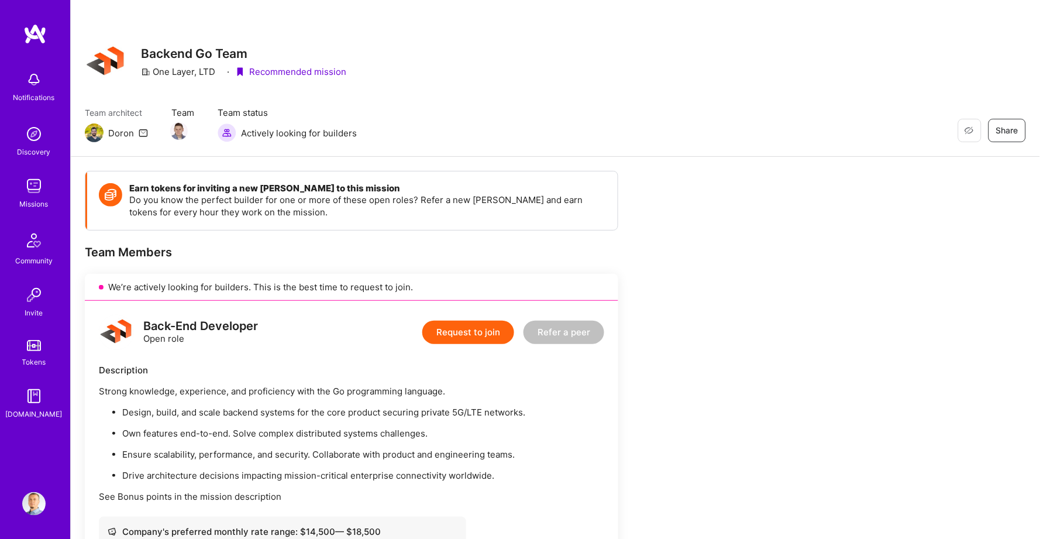
click at [36, 41] on img at bounding box center [34, 33] width 23 height 21
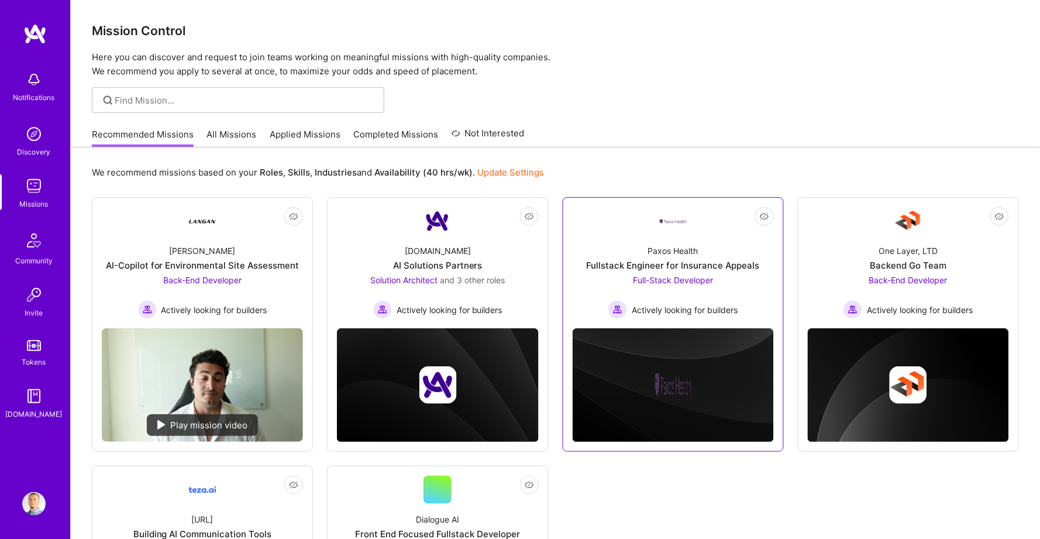
click at [729, 247] on div "Paxos Health Fullstack Engineer for Insurance Appeals Full-Stack Developer Acti…" at bounding box center [673, 277] width 201 height 84
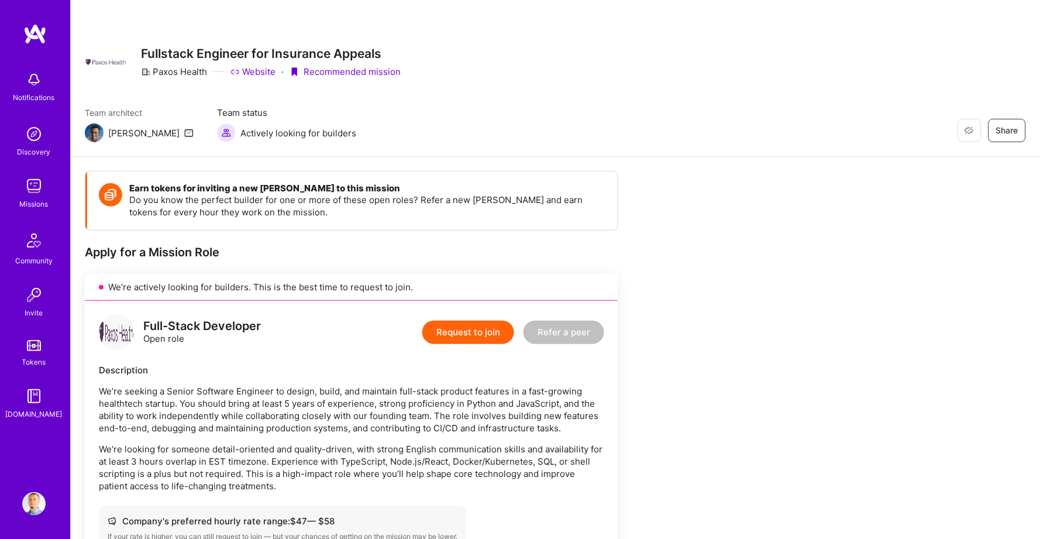
click at [49, 47] on div "Notifications Discovery Missions Community Invite Tokens [DOMAIN_NAME]" at bounding box center [35, 249] width 70 height 452
click at [35, 37] on img at bounding box center [34, 33] width 23 height 21
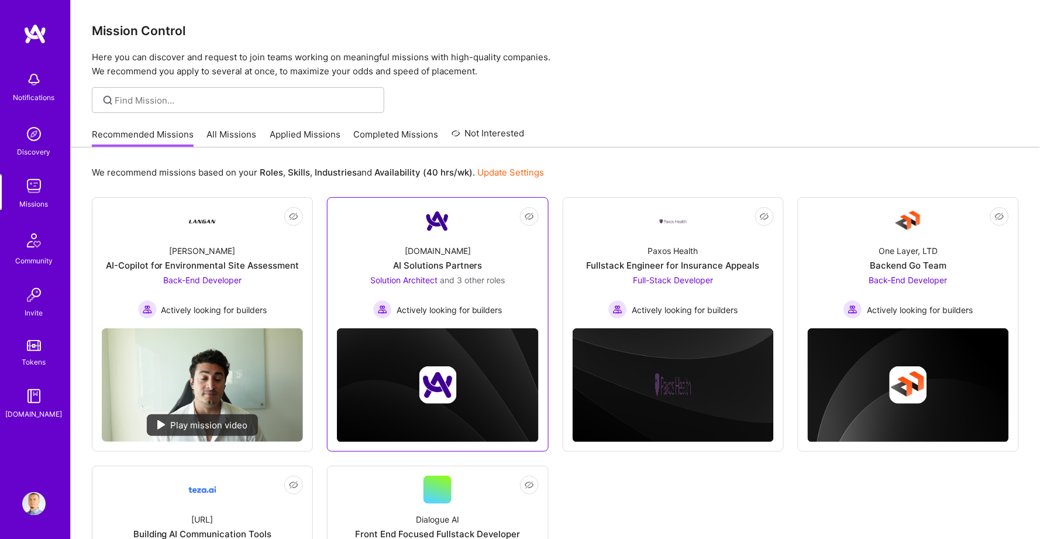
click at [489, 279] on span "and 3 other roles" at bounding box center [472, 280] width 65 height 10
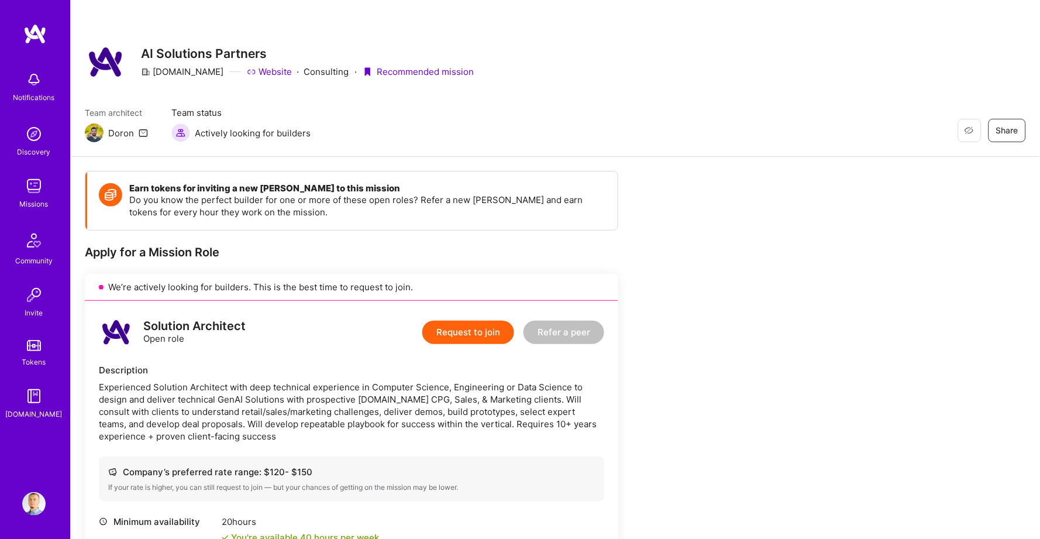
click at [28, 26] on img at bounding box center [34, 33] width 23 height 21
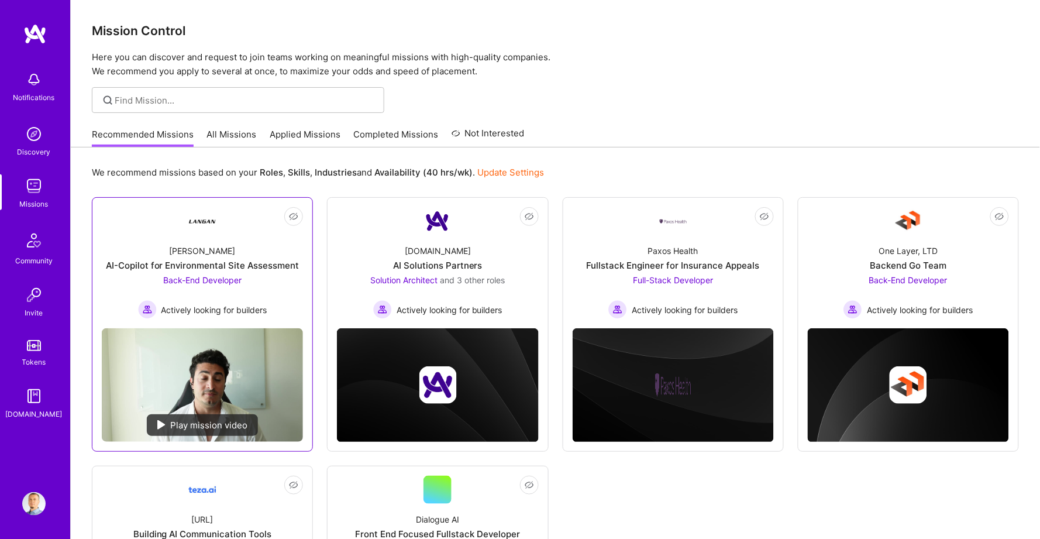
click at [256, 241] on div "[PERSON_NAME]-Copilot for Environmental Site Assessment Back-End Developer Acti…" at bounding box center [202, 277] width 201 height 84
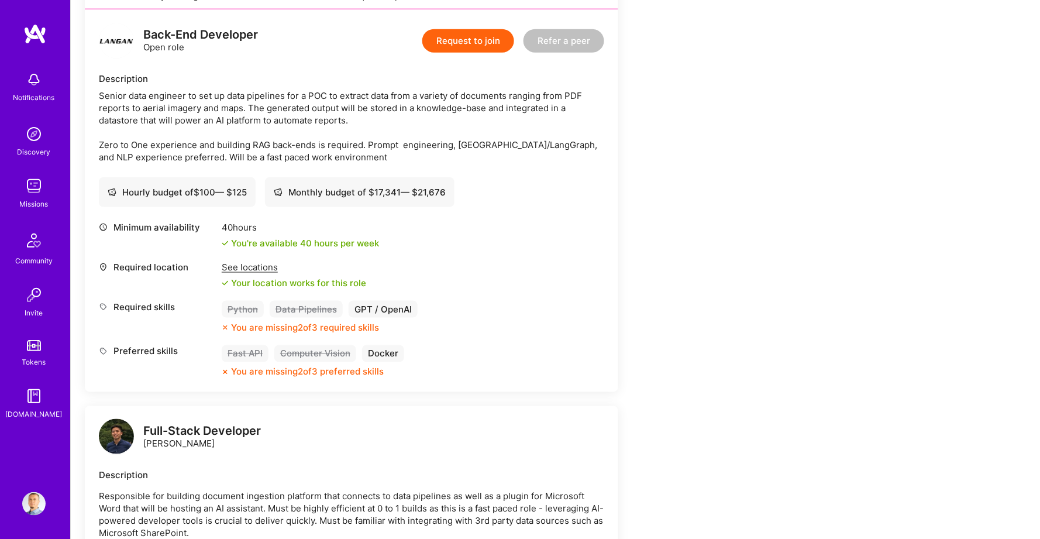
scroll to position [301, 0]
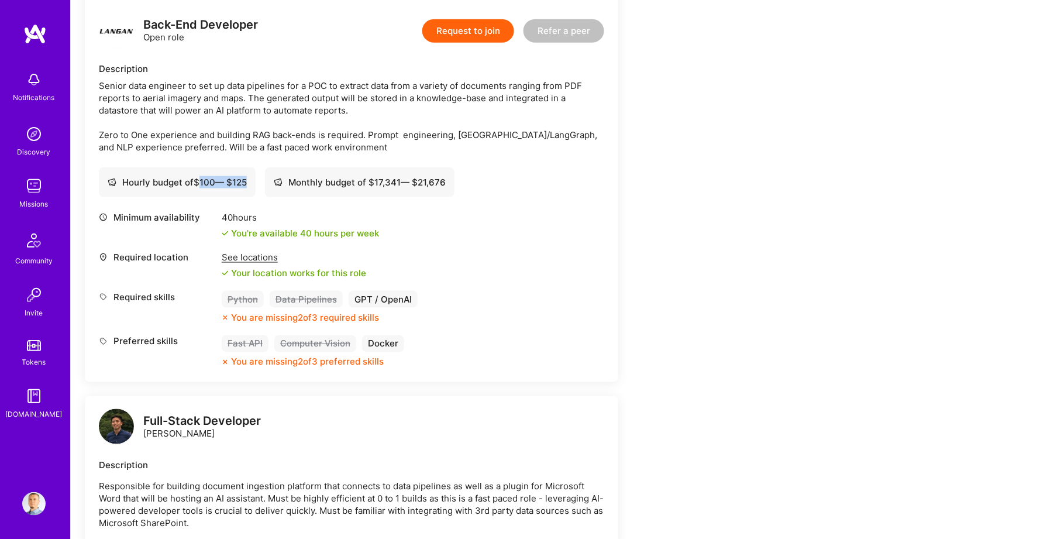
drag, startPoint x: 203, startPoint y: 176, endPoint x: 259, endPoint y: 177, distance: 55.6
click at [256, 177] on div "Hourly budget of $ 100 — $ 125" at bounding box center [177, 182] width 157 height 30
click at [232, 176] on div "Hourly budget of $ 100 — $ 125" at bounding box center [177, 182] width 139 height 12
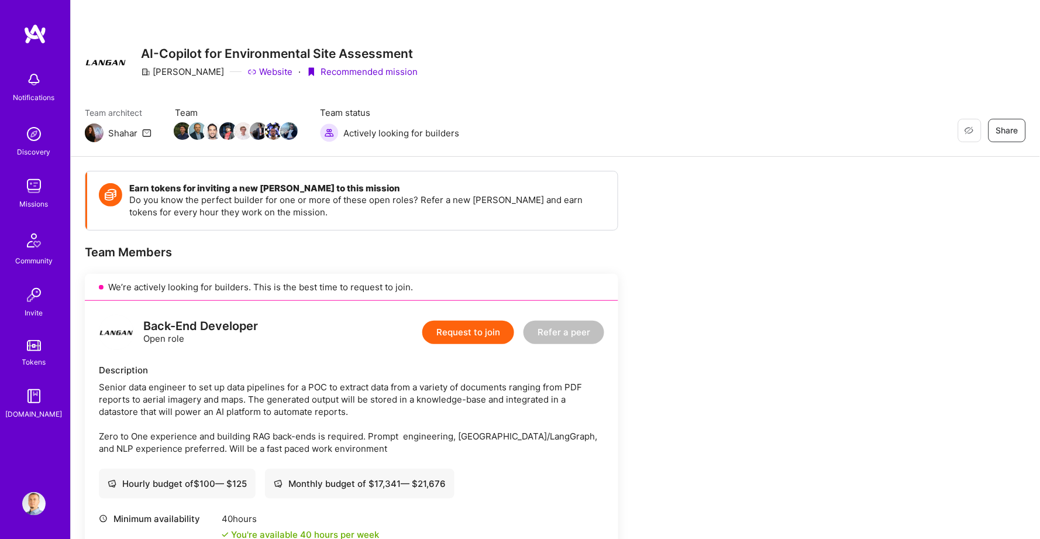
scroll to position [0, 0]
